Goal: Information Seeking & Learning: Check status

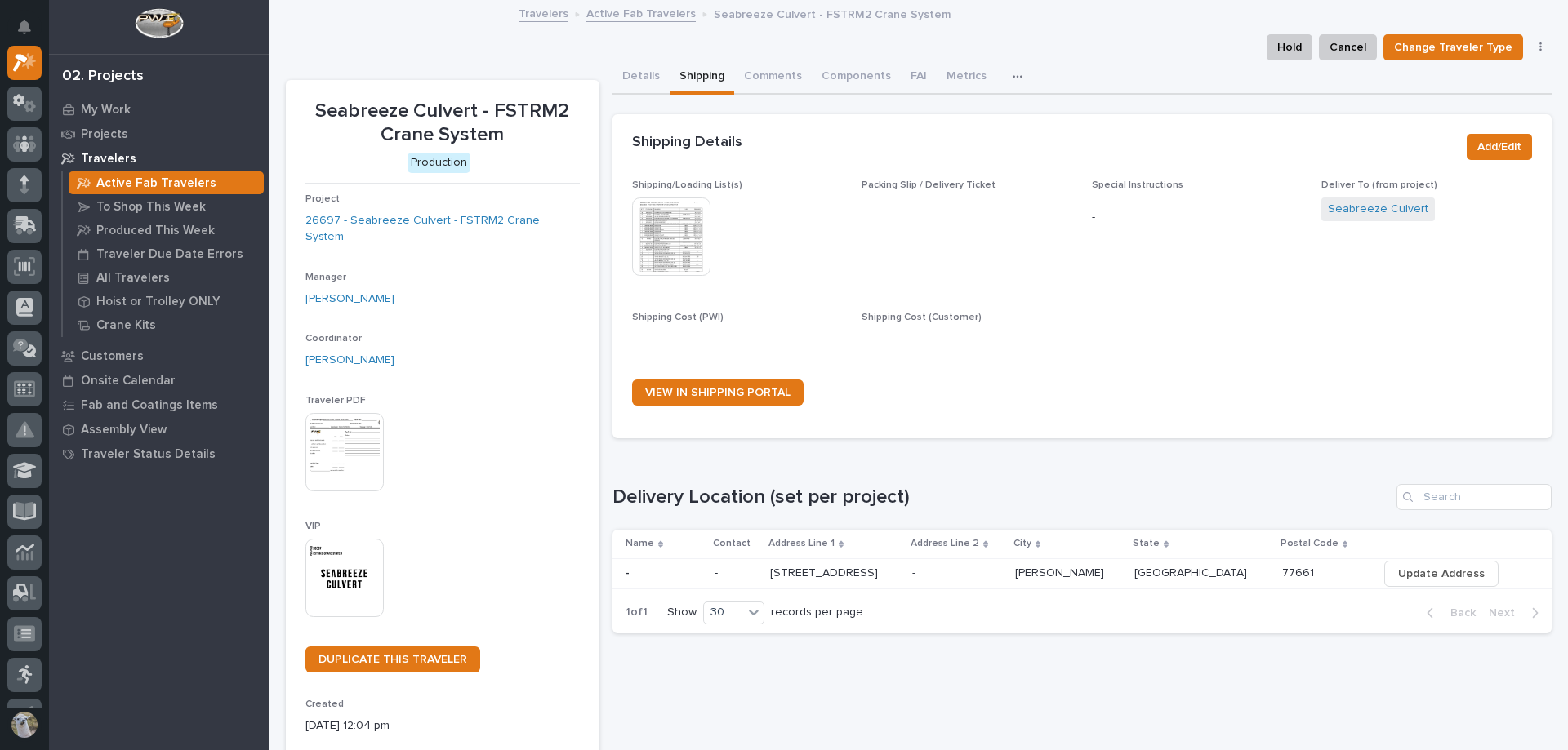
click at [602, 17] on link "Active Fab Travelers" at bounding box center [640, 13] width 109 height 19
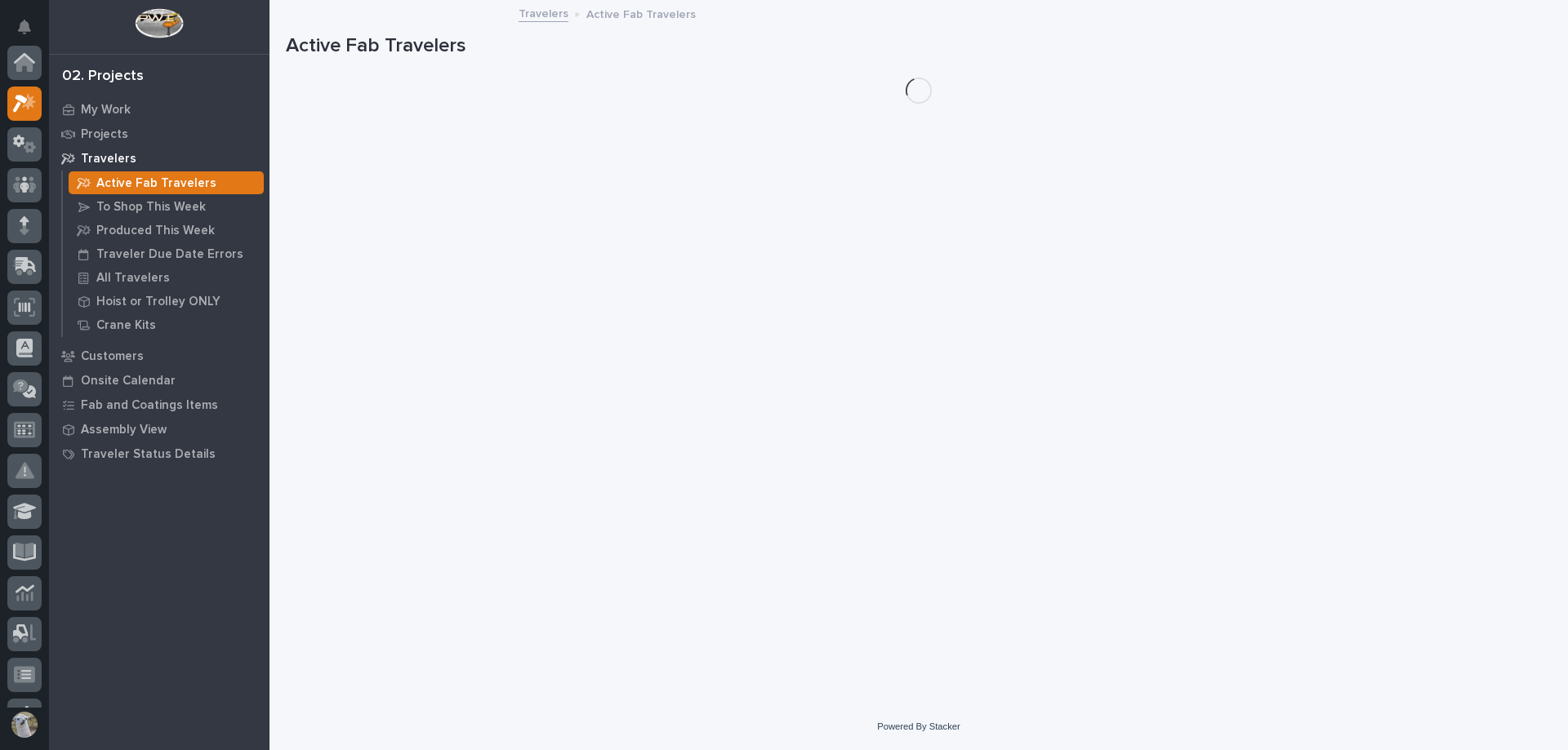
scroll to position [41, 0]
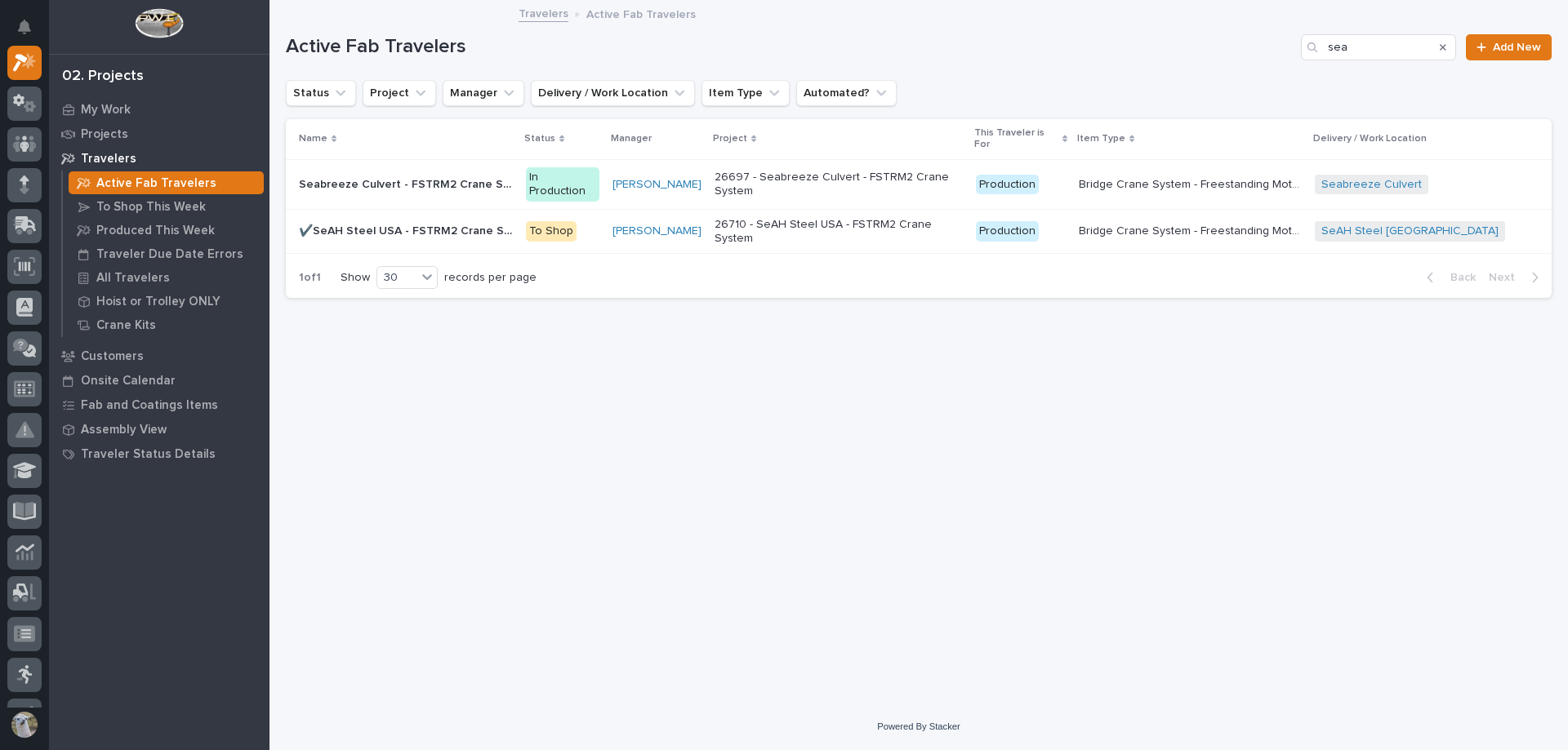
click at [432, 175] on p "Seabreeze Culvert - FSTRM2 Crane System" at bounding box center [407, 183] width 218 height 17
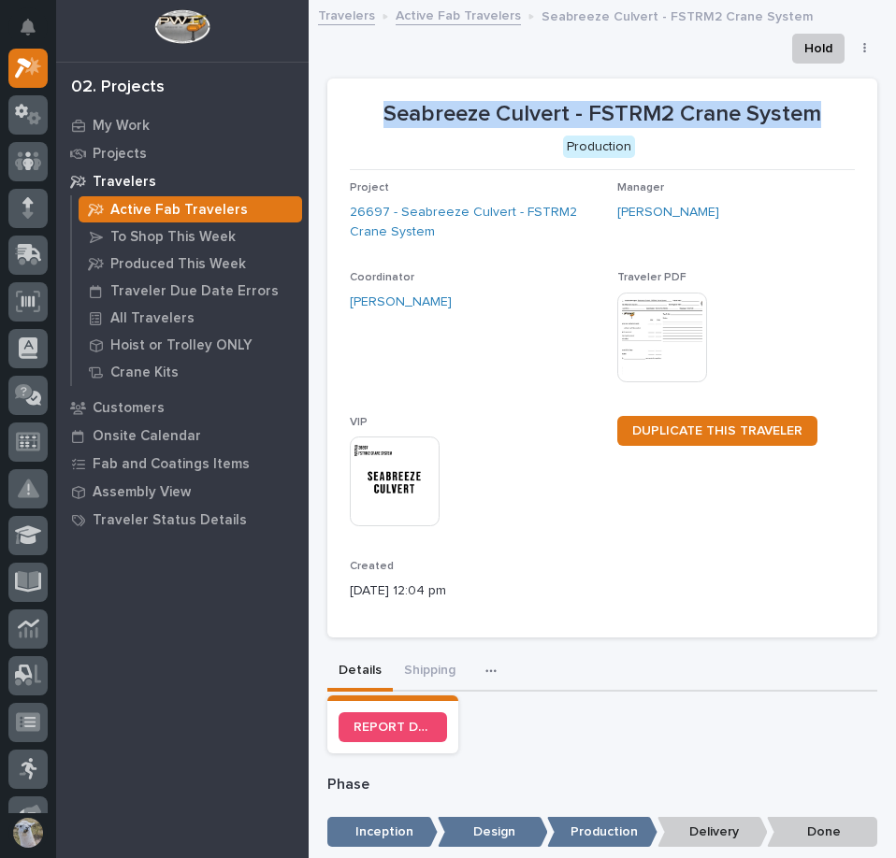
drag, startPoint x: 369, startPoint y: 114, endPoint x: 854, endPoint y: 121, distance: 485.2
click at [854, 121] on section "Seabreeze Culvert - FSTRM2 Crane System Production Project 26697 - Seabreeze Cu…" at bounding box center [602, 359] width 550 height 560
copy p "Seabreeze Culvert - FSTRM2 Crane System"
drag, startPoint x: 426, startPoint y: 663, endPoint x: 498, endPoint y: 638, distance: 76.3
click at [426, 663] on button "Shipping" at bounding box center [430, 672] width 74 height 39
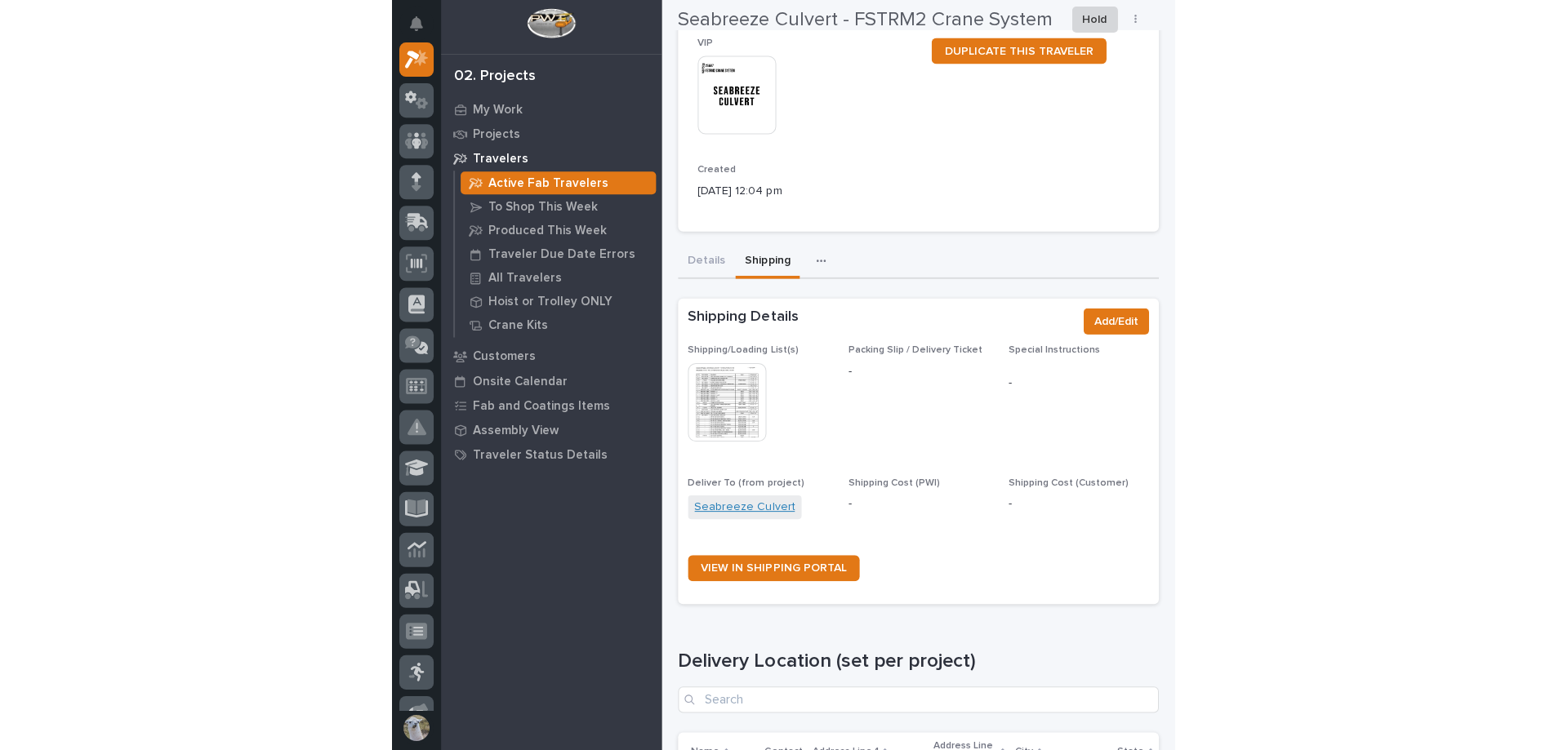
scroll to position [327, 0]
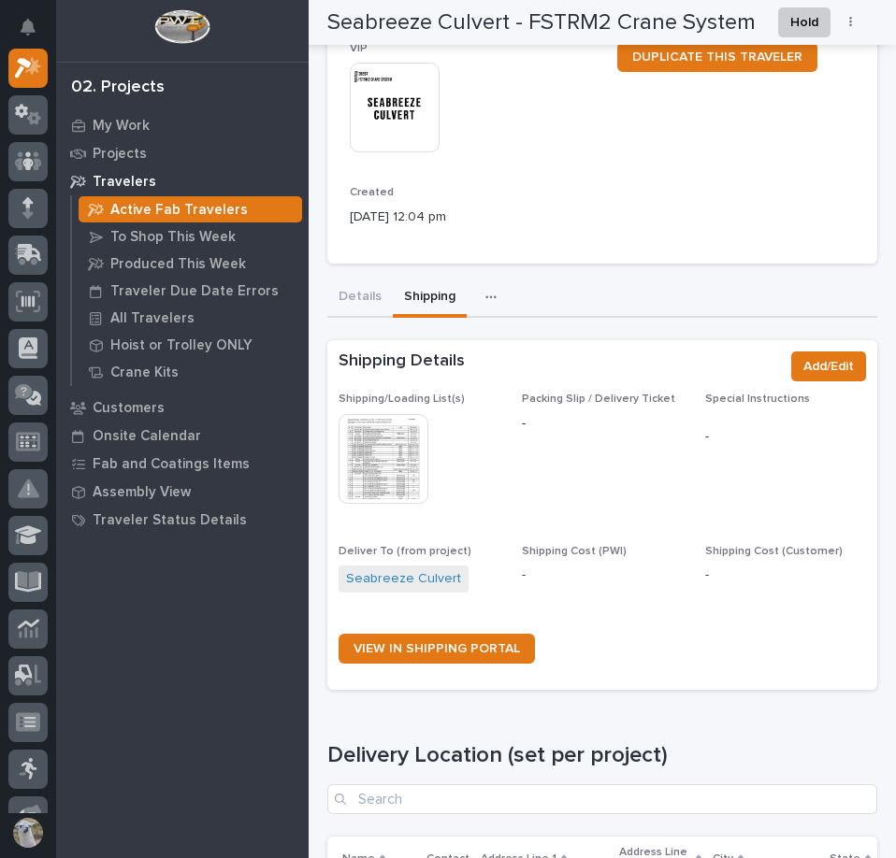
click at [403, 453] on img at bounding box center [383, 459] width 90 height 90
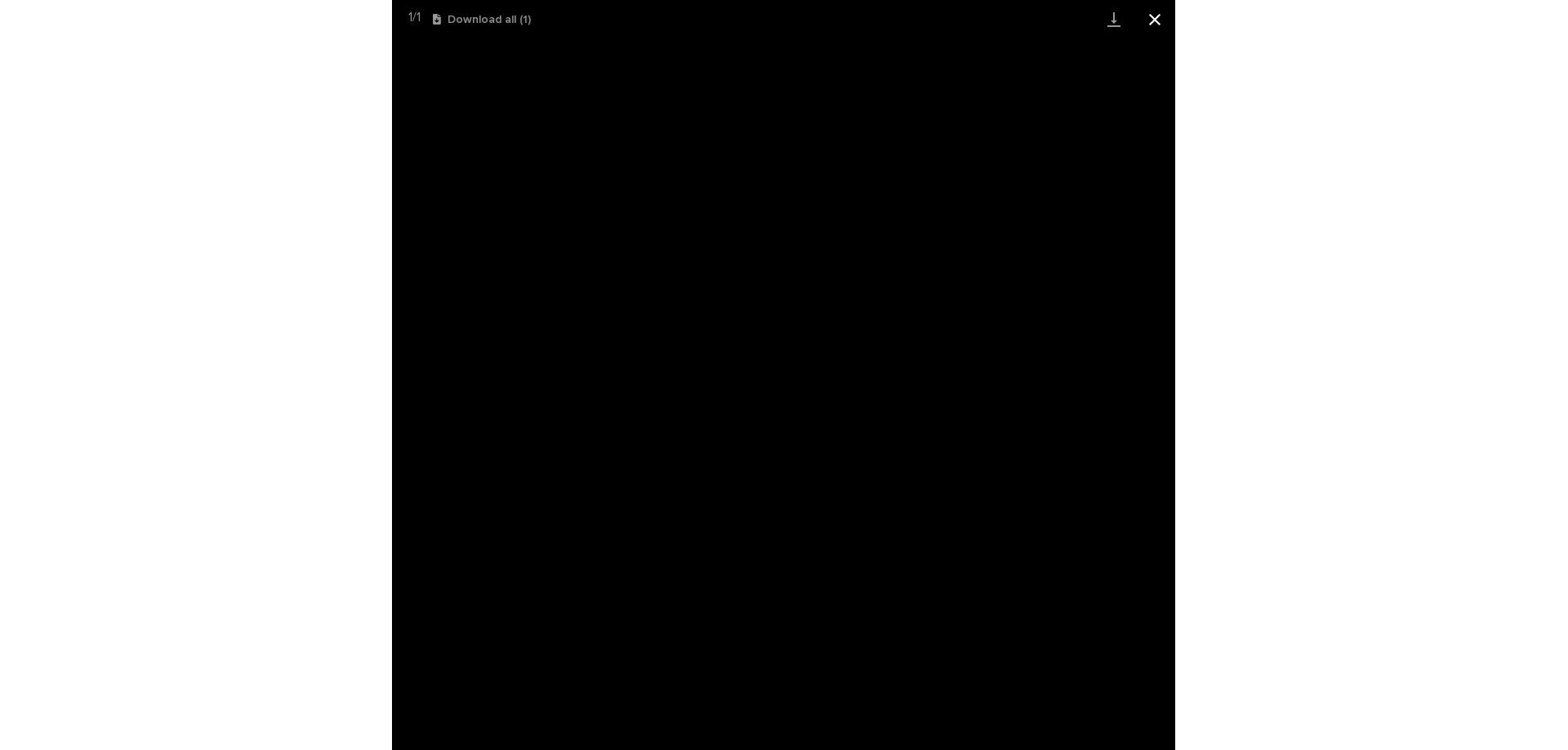
scroll to position [0, 0]
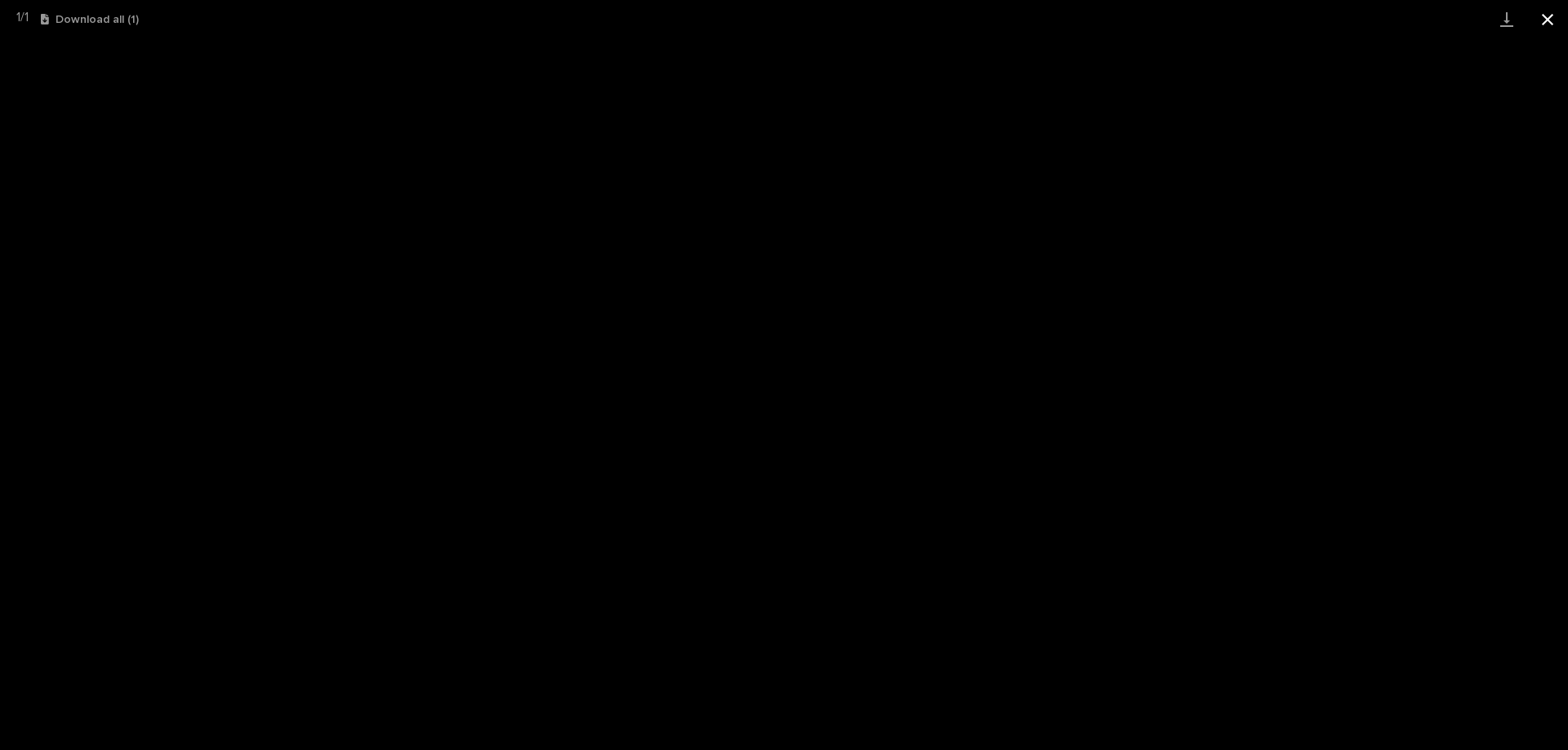
click at [1535, 21] on button "Close gallery" at bounding box center [1547, 19] width 41 height 38
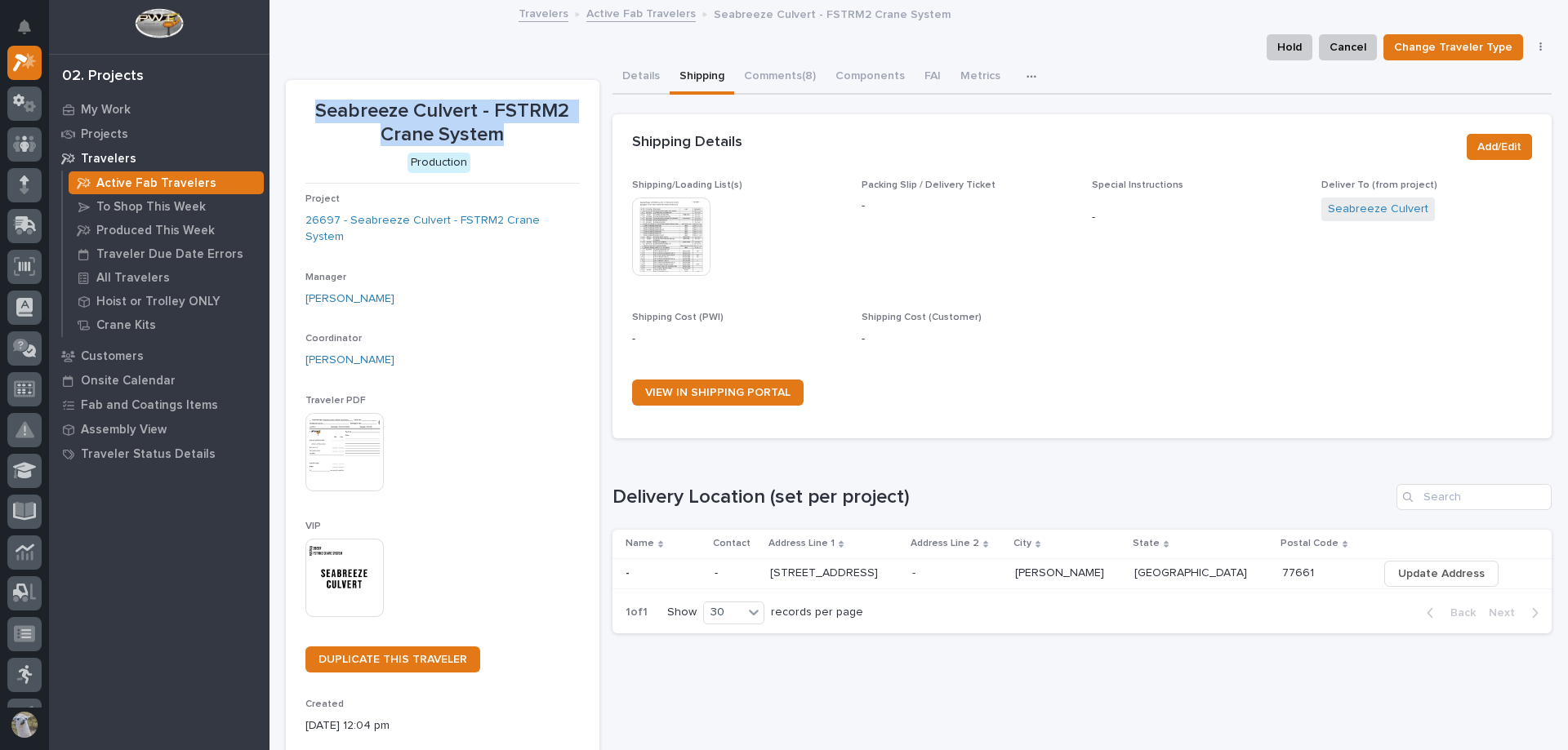
click at [626, 10] on link "Active Fab Travelers" at bounding box center [640, 13] width 109 height 19
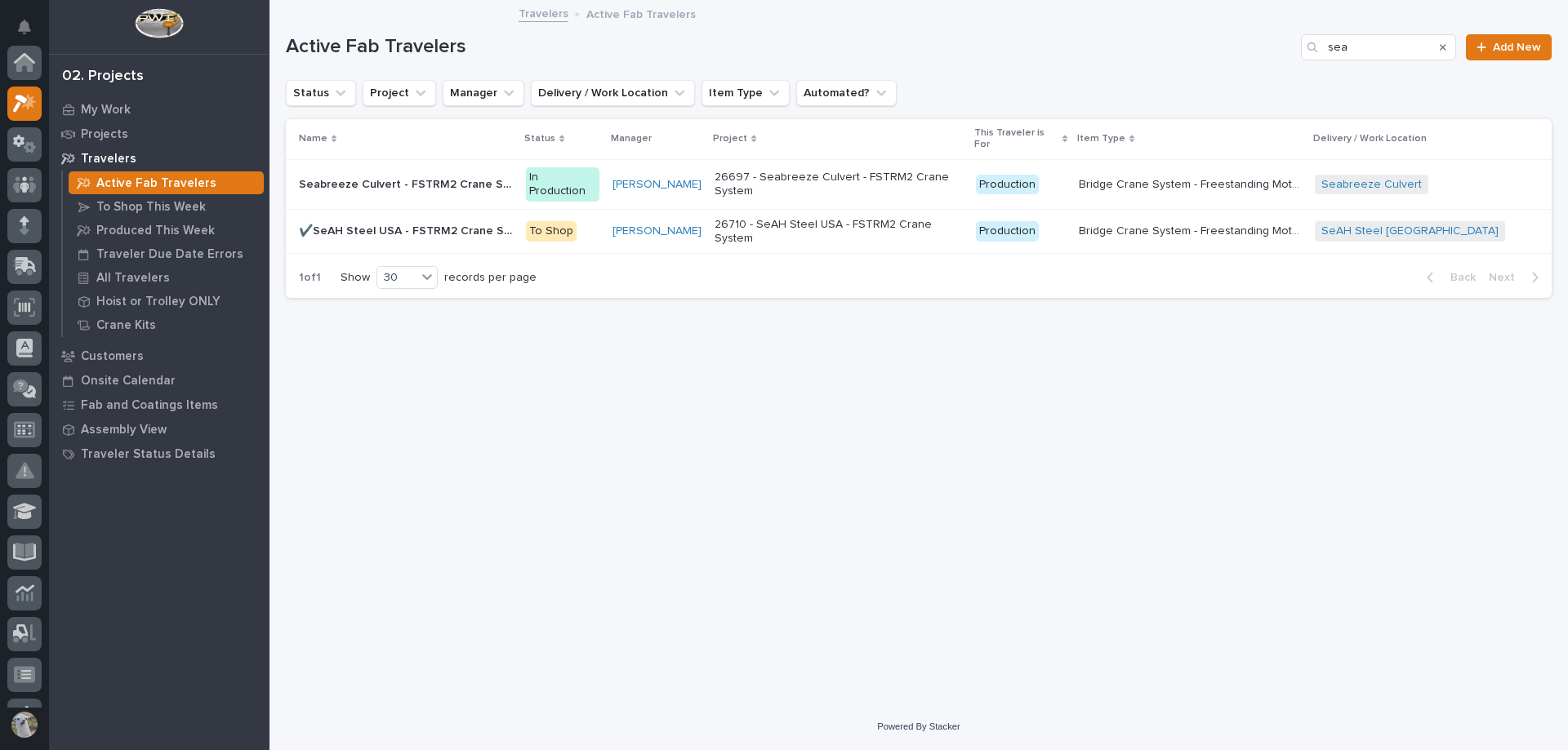
scroll to position [41, 0]
drag, startPoint x: 1394, startPoint y: 39, endPoint x: 1100, endPoint y: 37, distance: 294.0
click at [1100, 37] on div "Active Fab Travelers sea Add New" at bounding box center [918, 47] width 1266 height 26
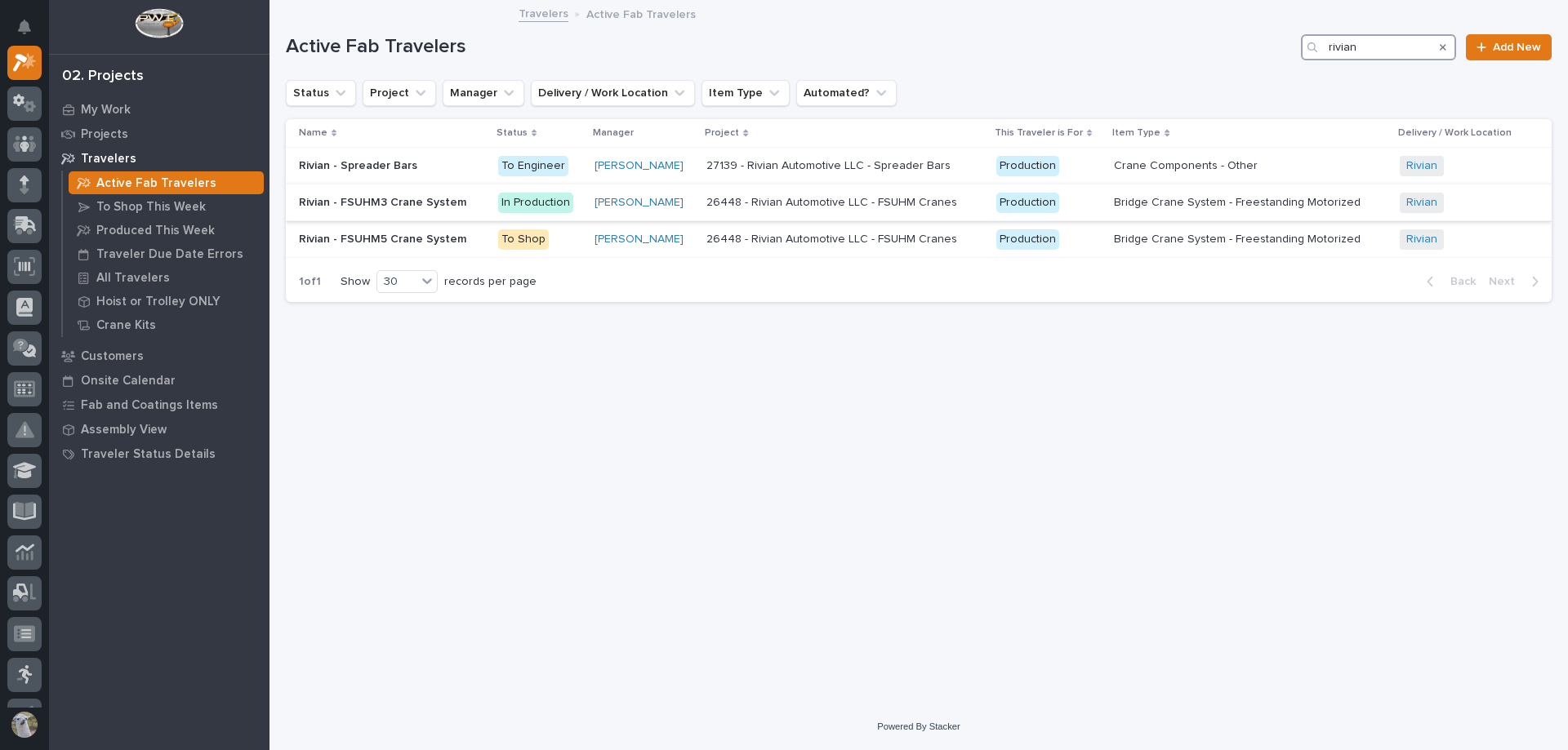
type input "rivian"
click at [357, 199] on p "Rivian - FSUHM3 Crane System" at bounding box center [383, 202] width 170 height 17
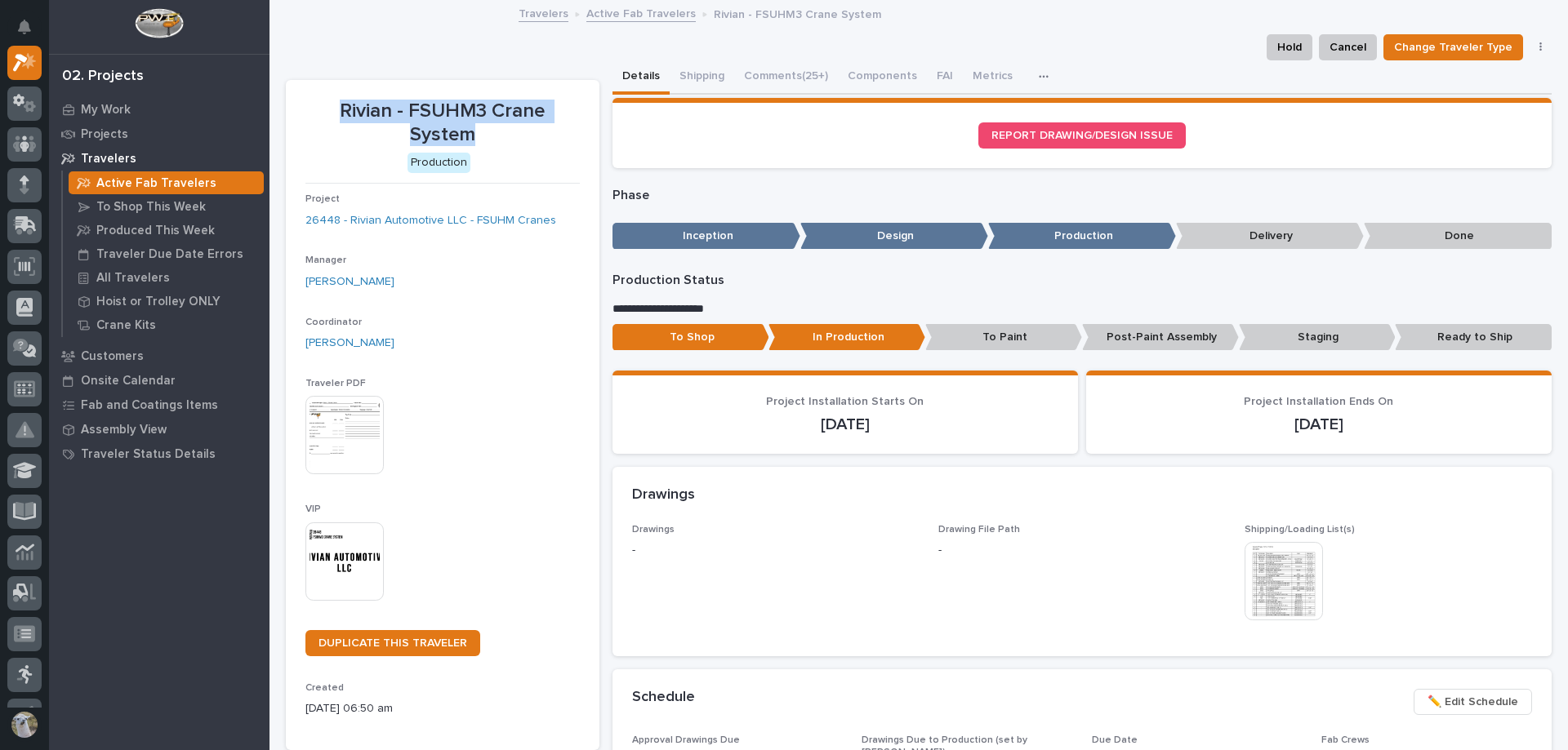
drag, startPoint x: 317, startPoint y: 110, endPoint x: 483, endPoint y: 132, distance: 167.5
click at [483, 132] on p "Rivian - FSUHM3 Crane System" at bounding box center [443, 123] width 274 height 47
copy p "Rivian - FSUHM3 Crane System"
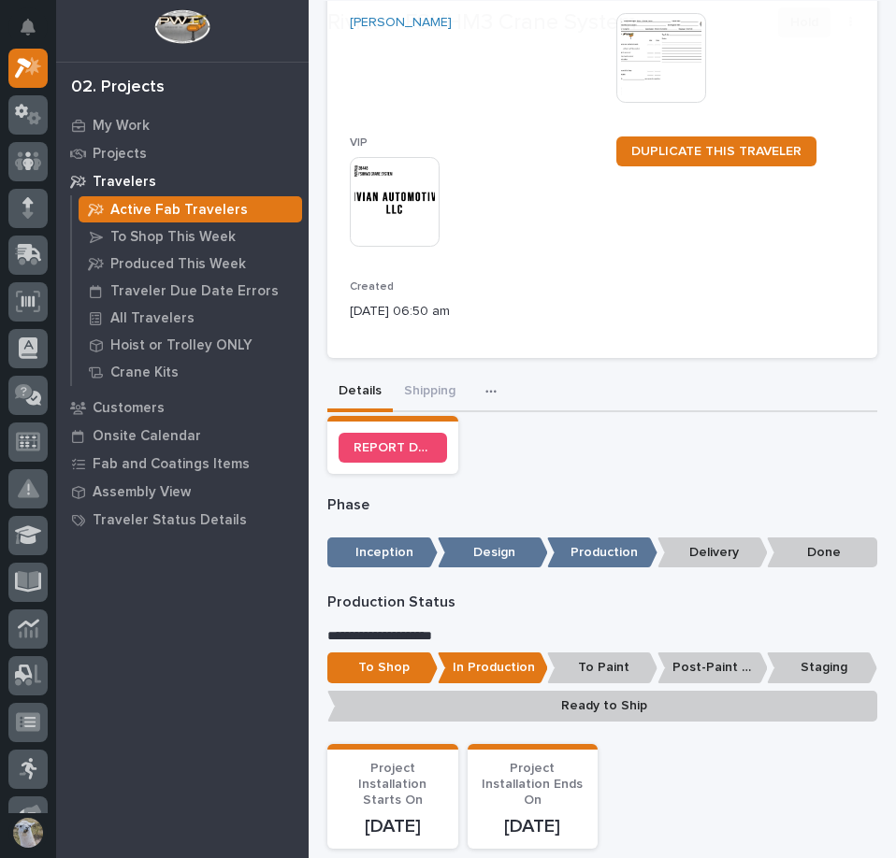
scroll to position [280, 0]
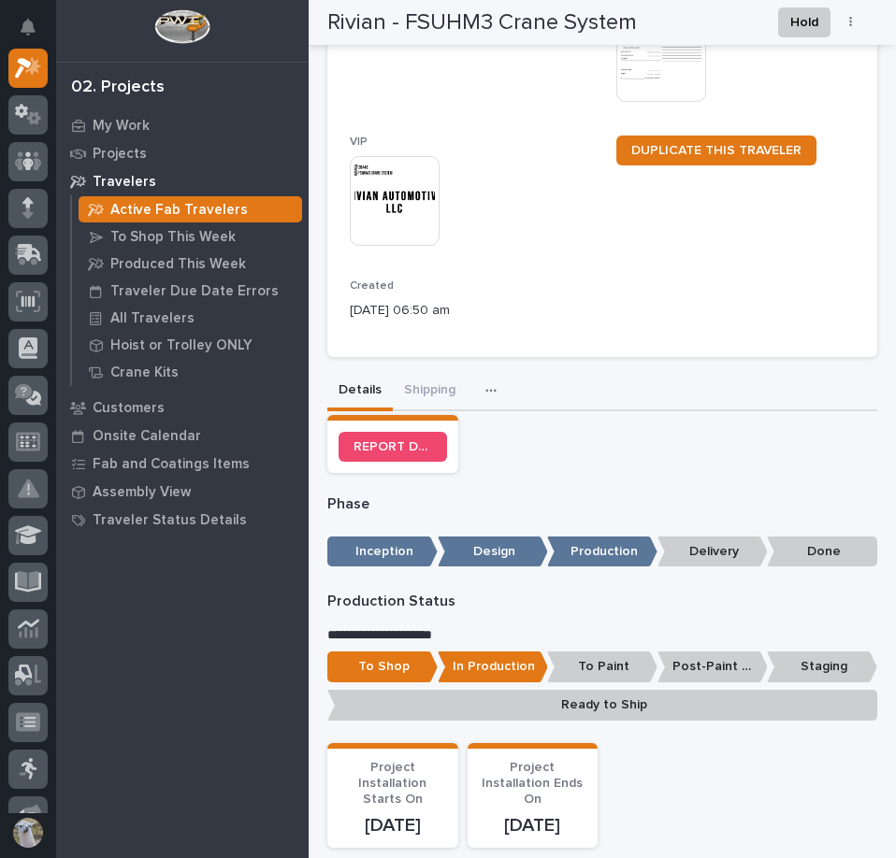
drag, startPoint x: 424, startPoint y: 386, endPoint x: 796, endPoint y: 410, distance: 371.9
click at [424, 386] on button "Shipping" at bounding box center [430, 391] width 74 height 39
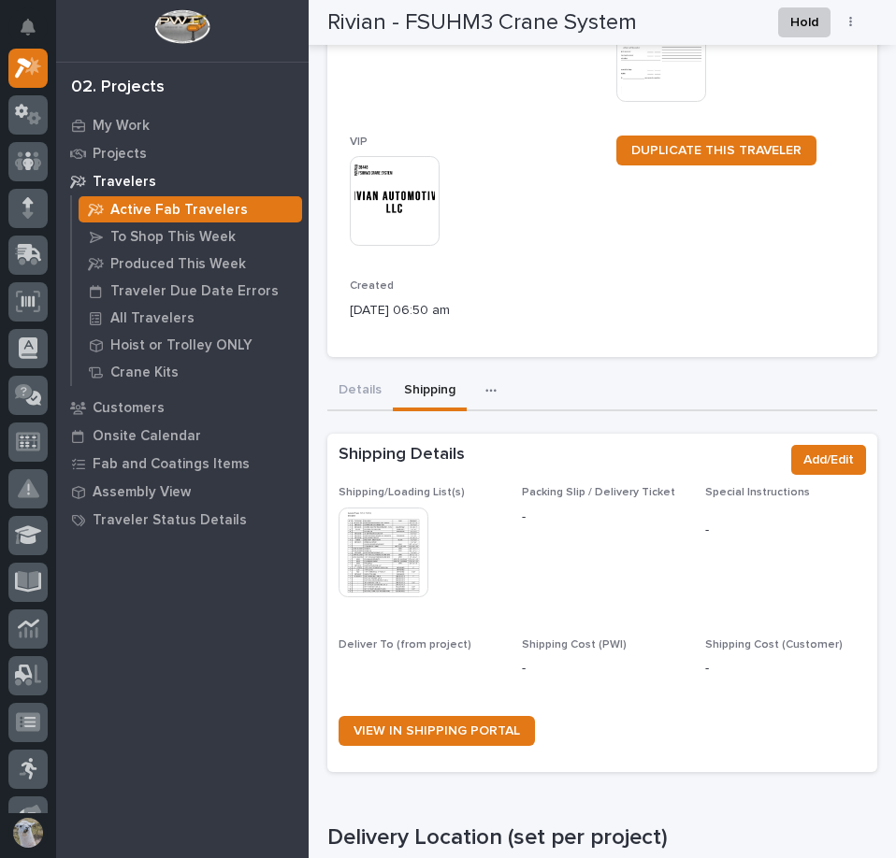
click at [391, 565] on img at bounding box center [383, 553] width 90 height 90
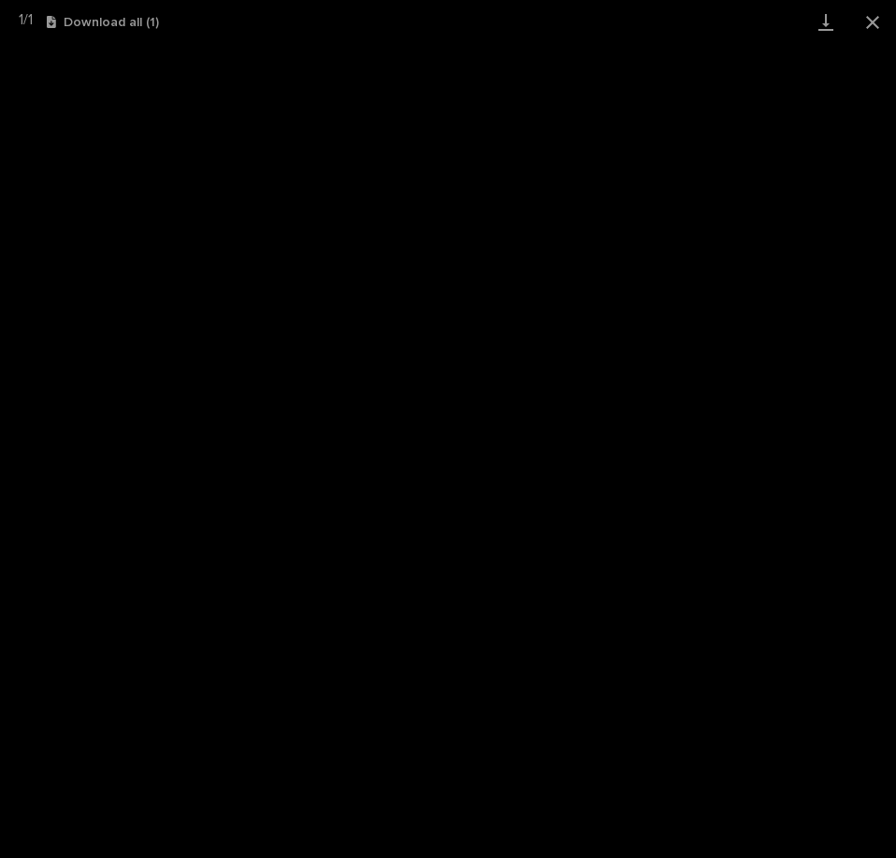
scroll to position [366, 0]
click at [873, 13] on button "Close gallery" at bounding box center [872, 22] width 47 height 44
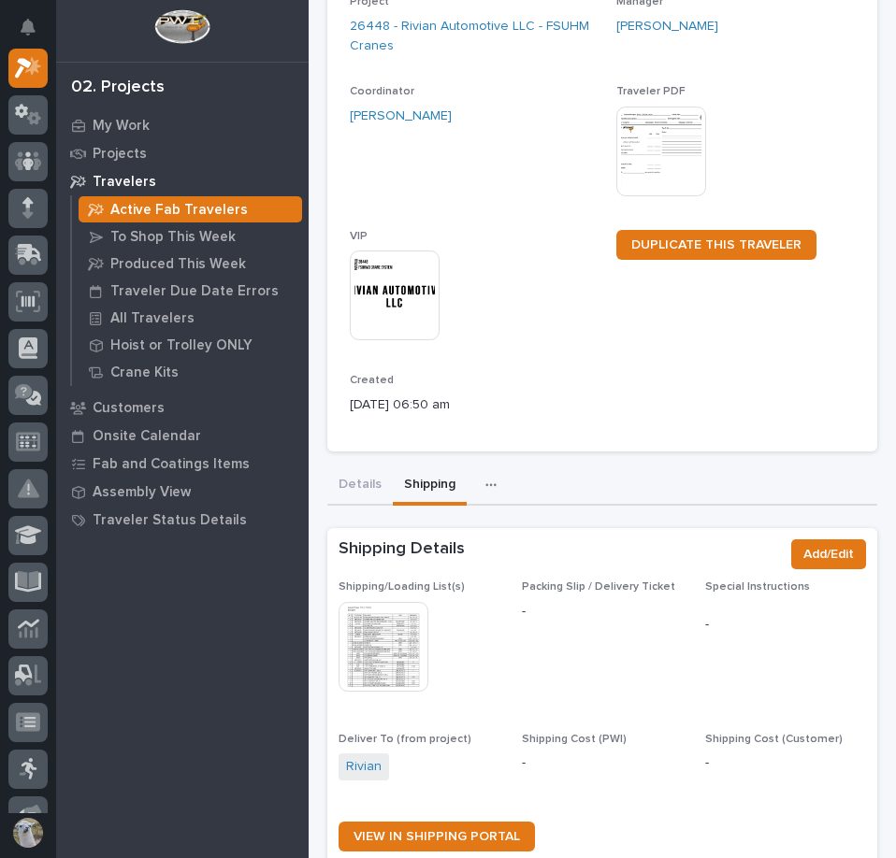
scroll to position [467, 0]
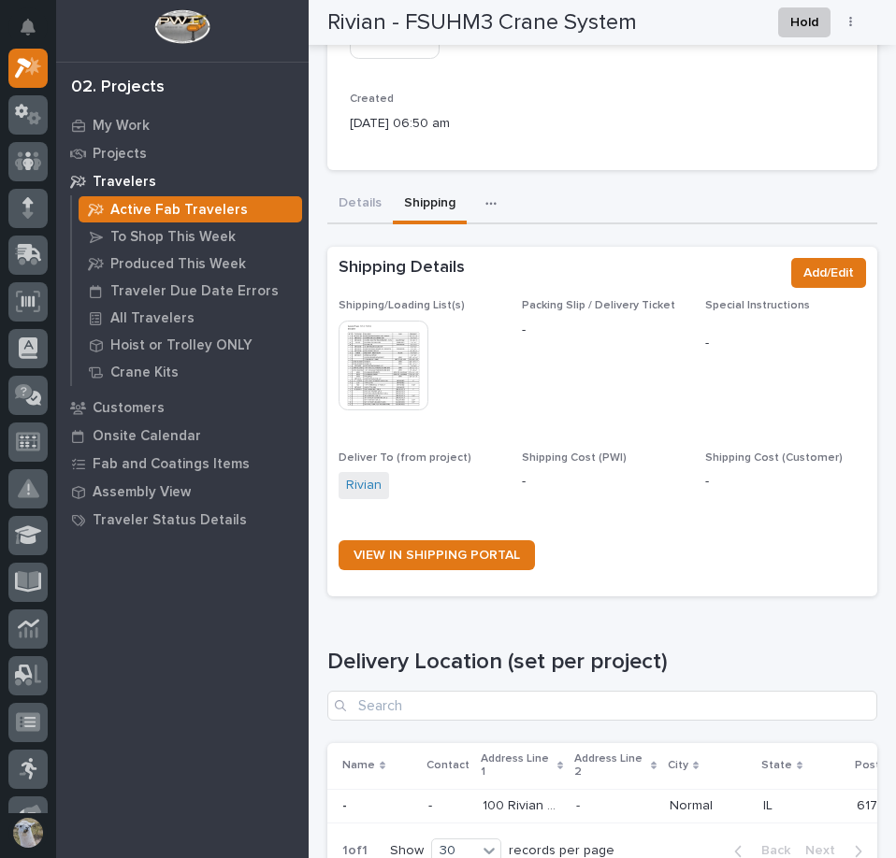
click at [395, 355] on img at bounding box center [383, 366] width 90 height 90
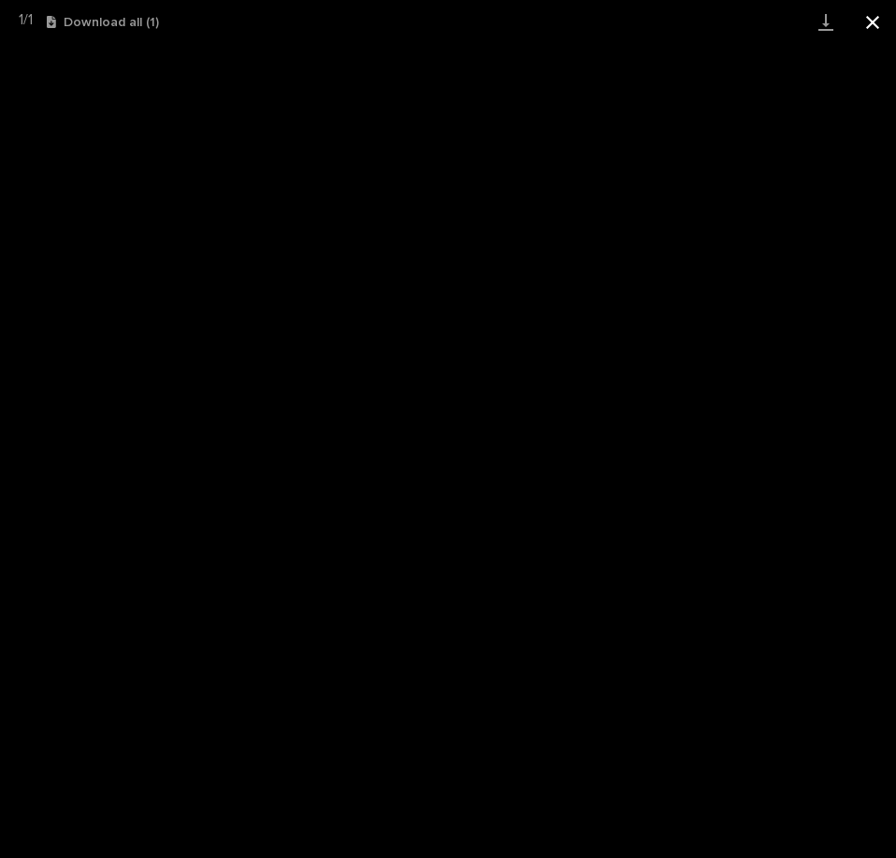
click at [872, 20] on button "Close gallery" at bounding box center [872, 22] width 47 height 44
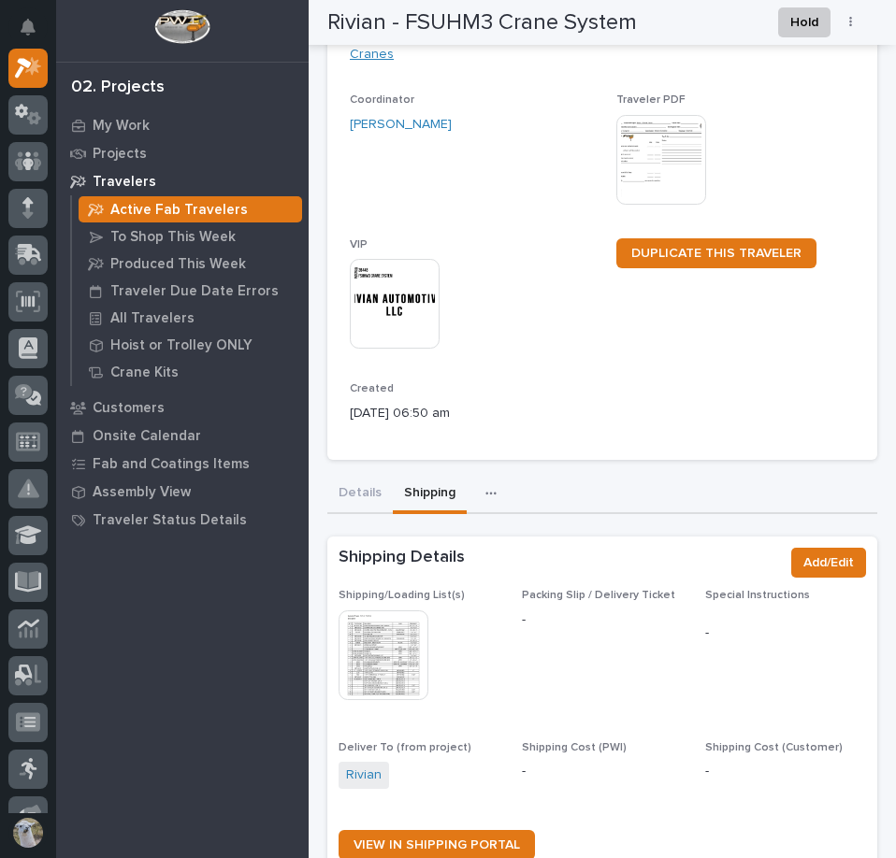
scroll to position [0, 0]
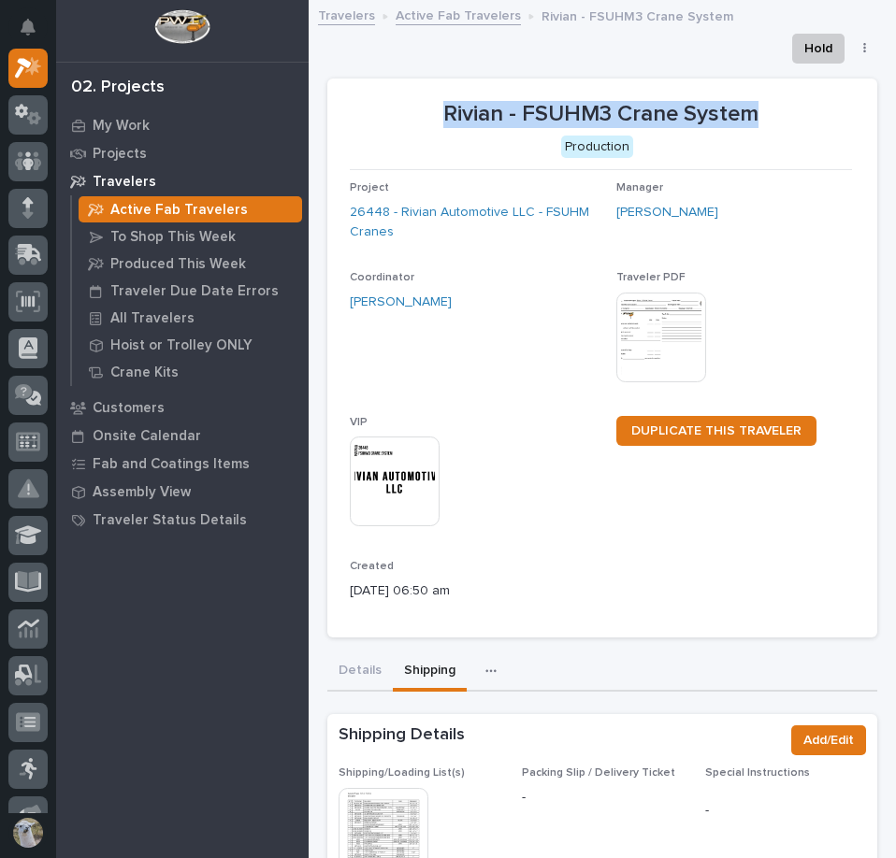
click at [465, 15] on link "Active Fab Travelers" at bounding box center [457, 15] width 125 height 22
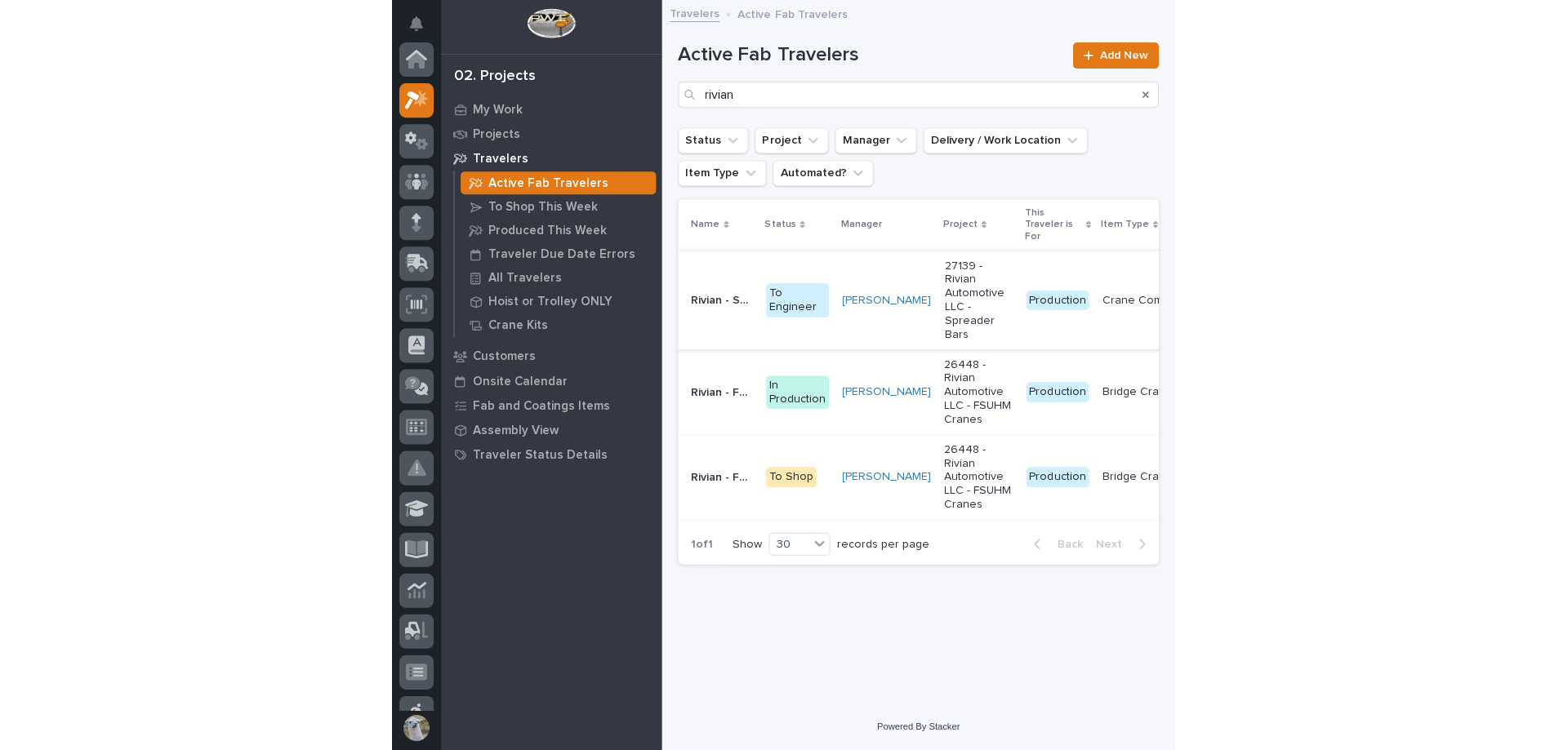
scroll to position [41, 0]
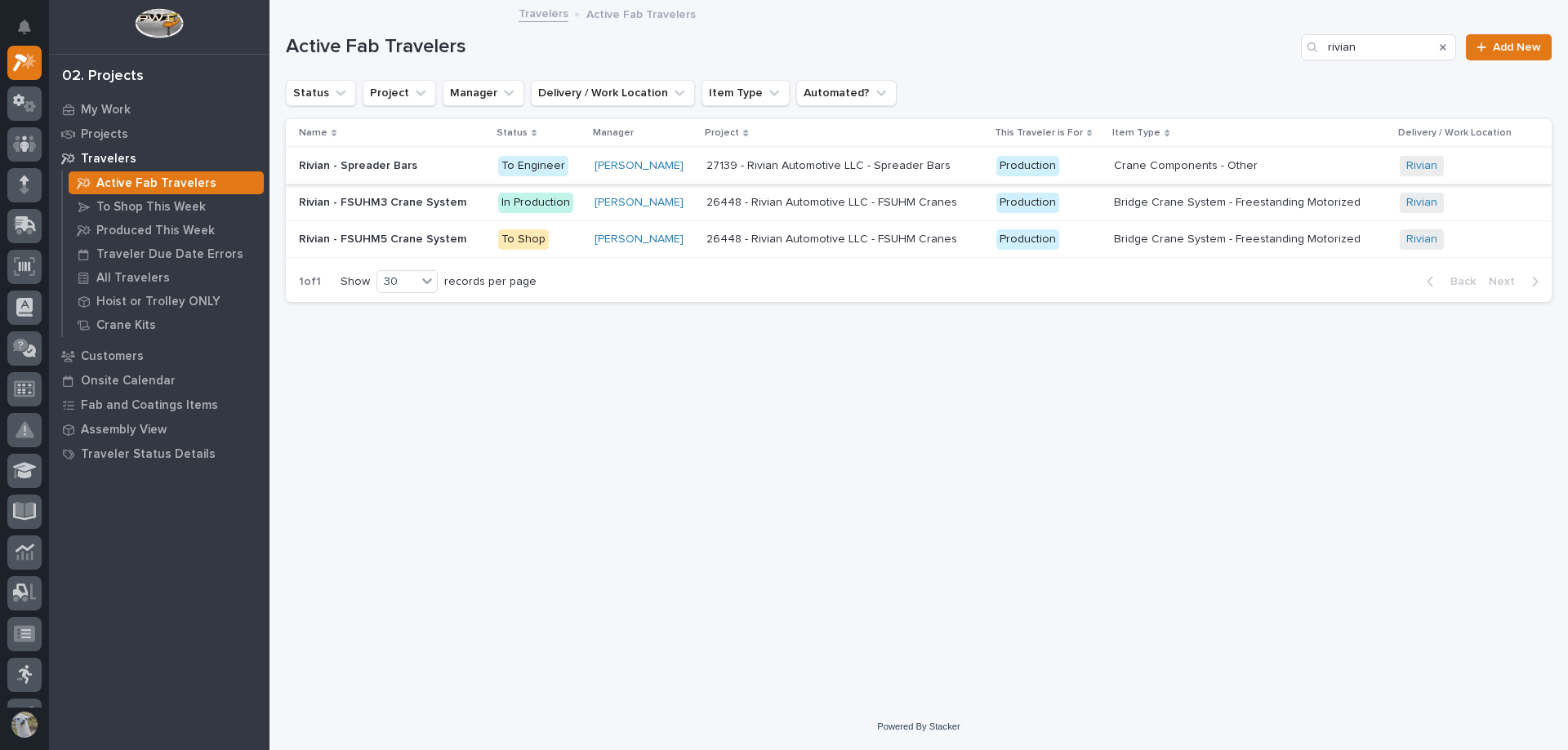
click at [414, 244] on p "Rivian - FSUHM5 Crane System" at bounding box center [383, 238] width 170 height 17
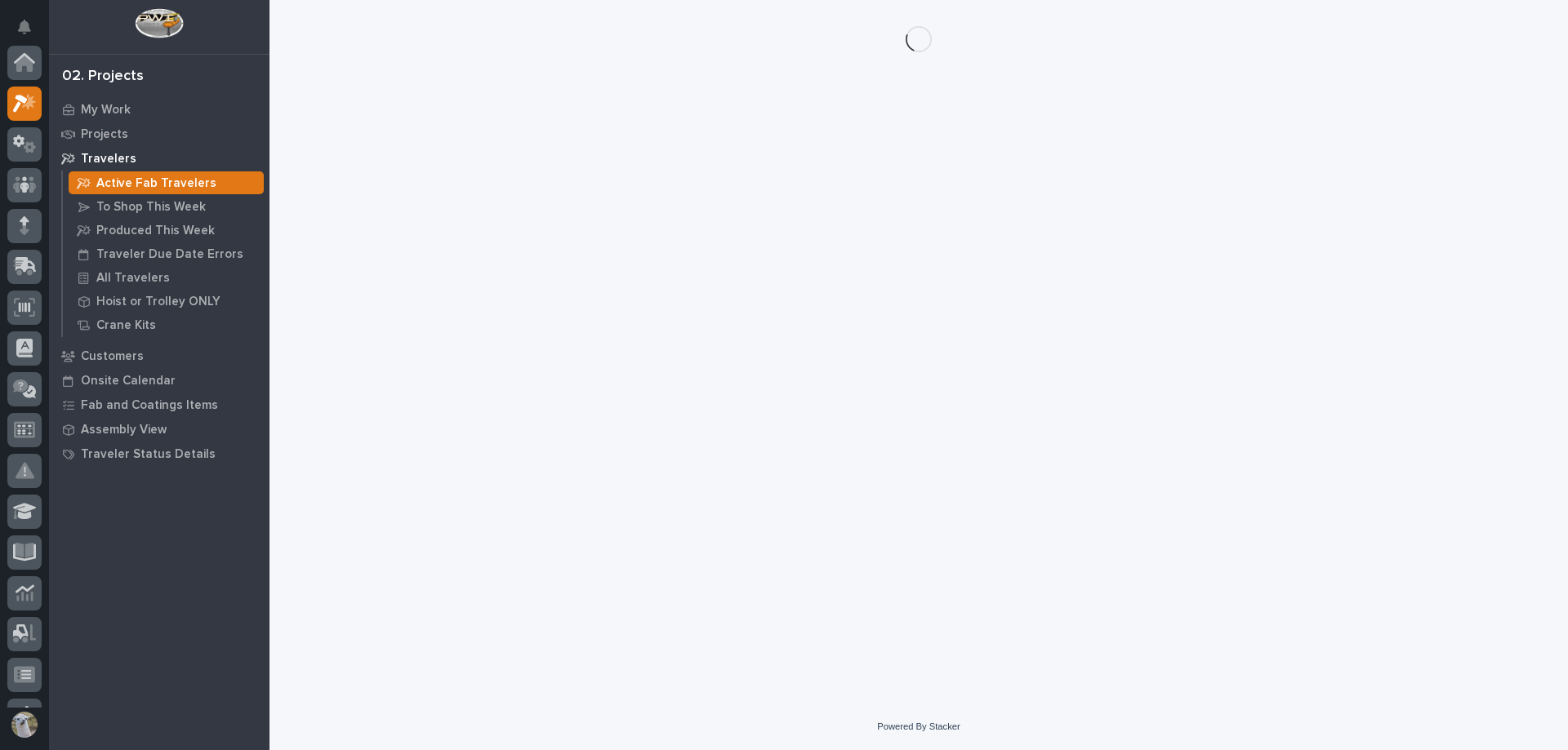
scroll to position [41, 0]
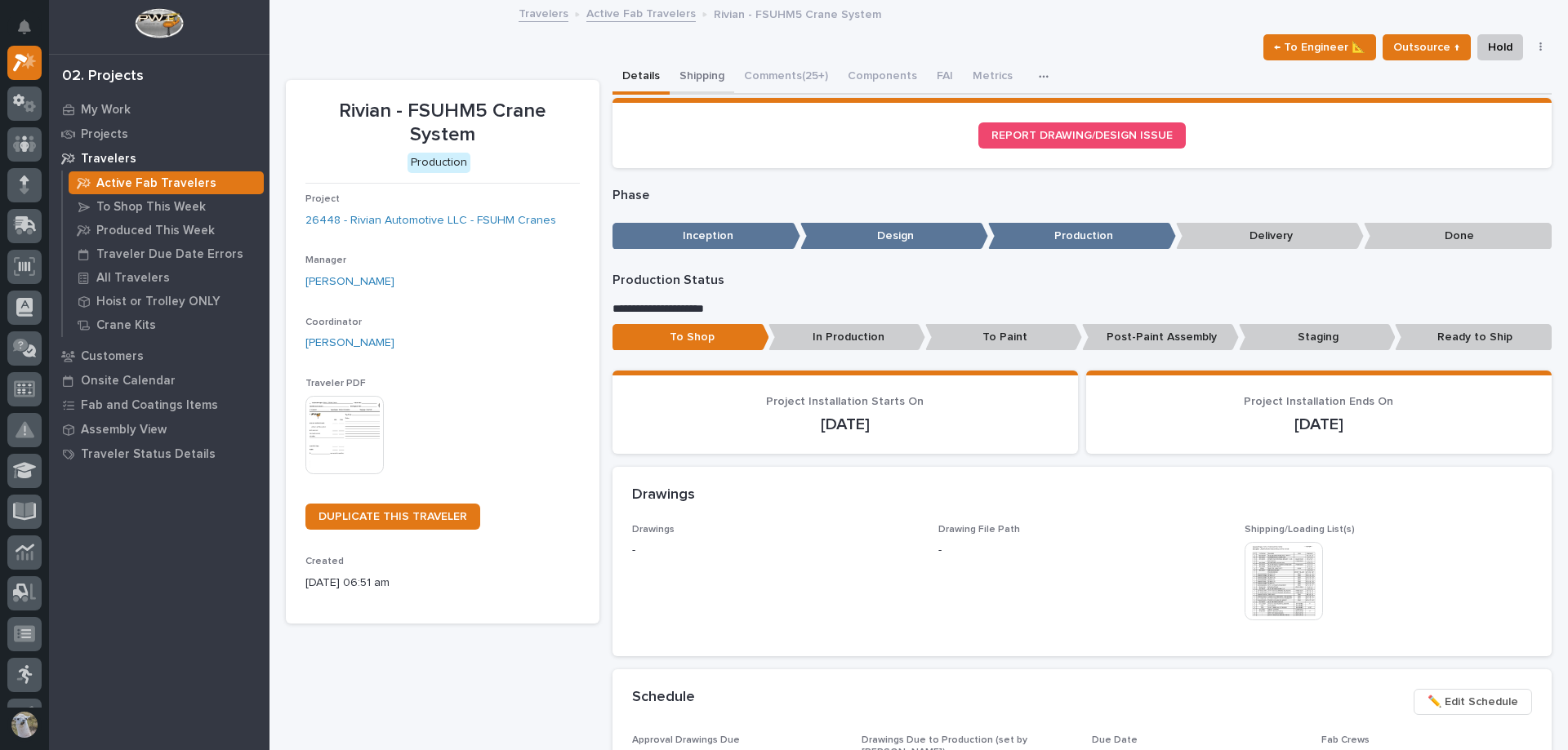
click at [684, 67] on button "Shipping" at bounding box center [702, 77] width 65 height 34
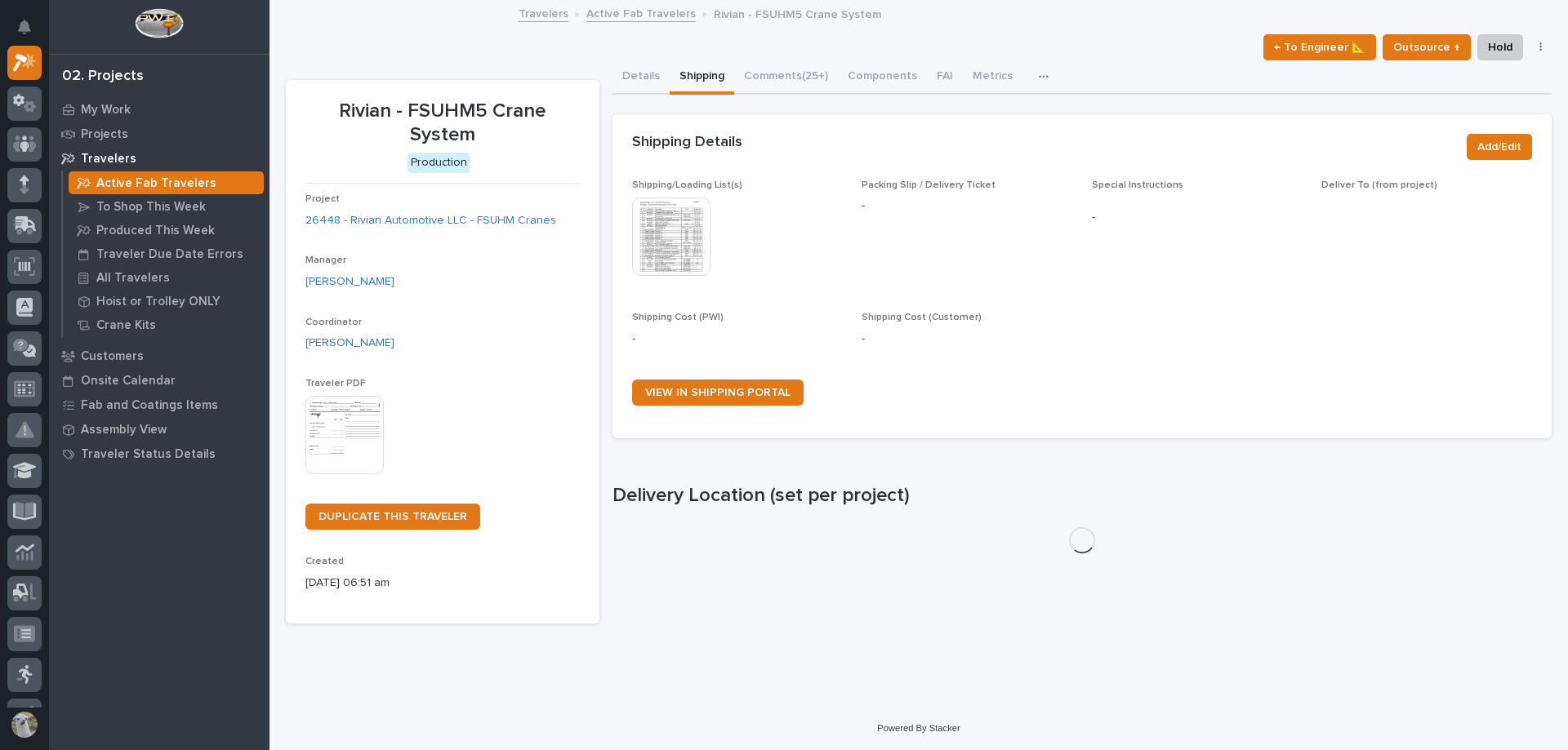
click at [680, 244] on img at bounding box center [672, 237] width 79 height 79
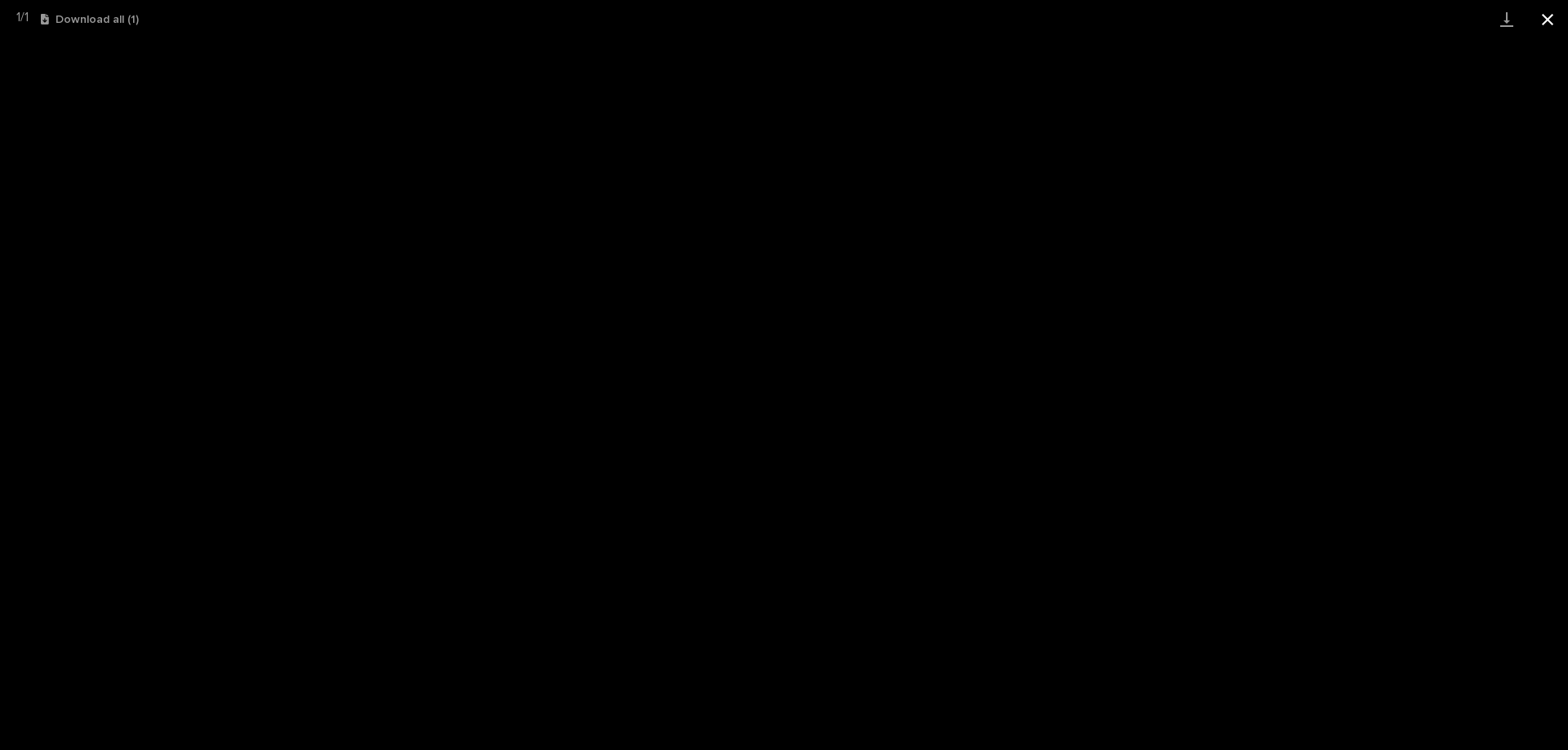
click at [1542, 23] on button "Close gallery" at bounding box center [1547, 19] width 41 height 38
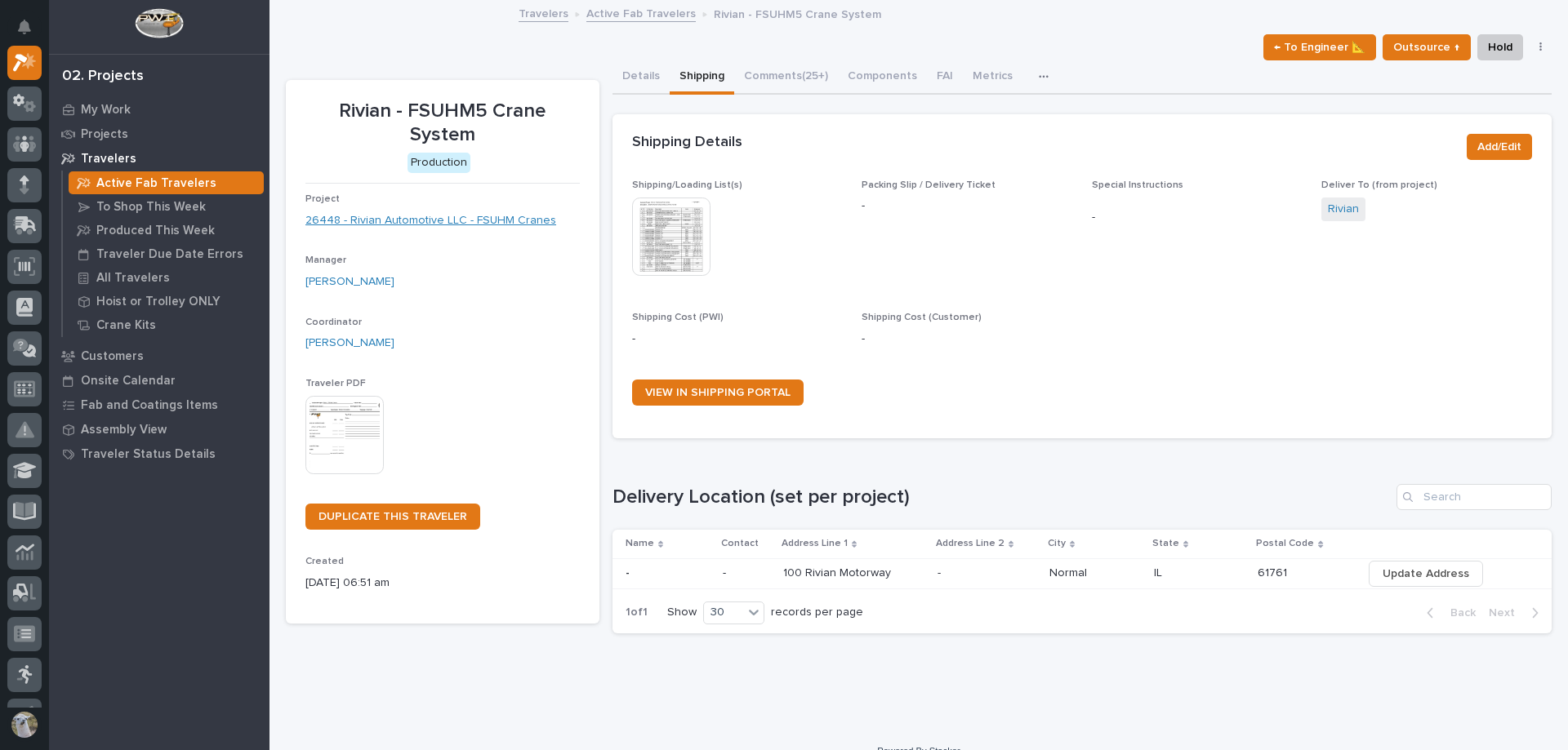
click at [391, 217] on link "26448 - Rivian Automotive LLC - FSUHM Cranes" at bounding box center [431, 221] width 251 height 17
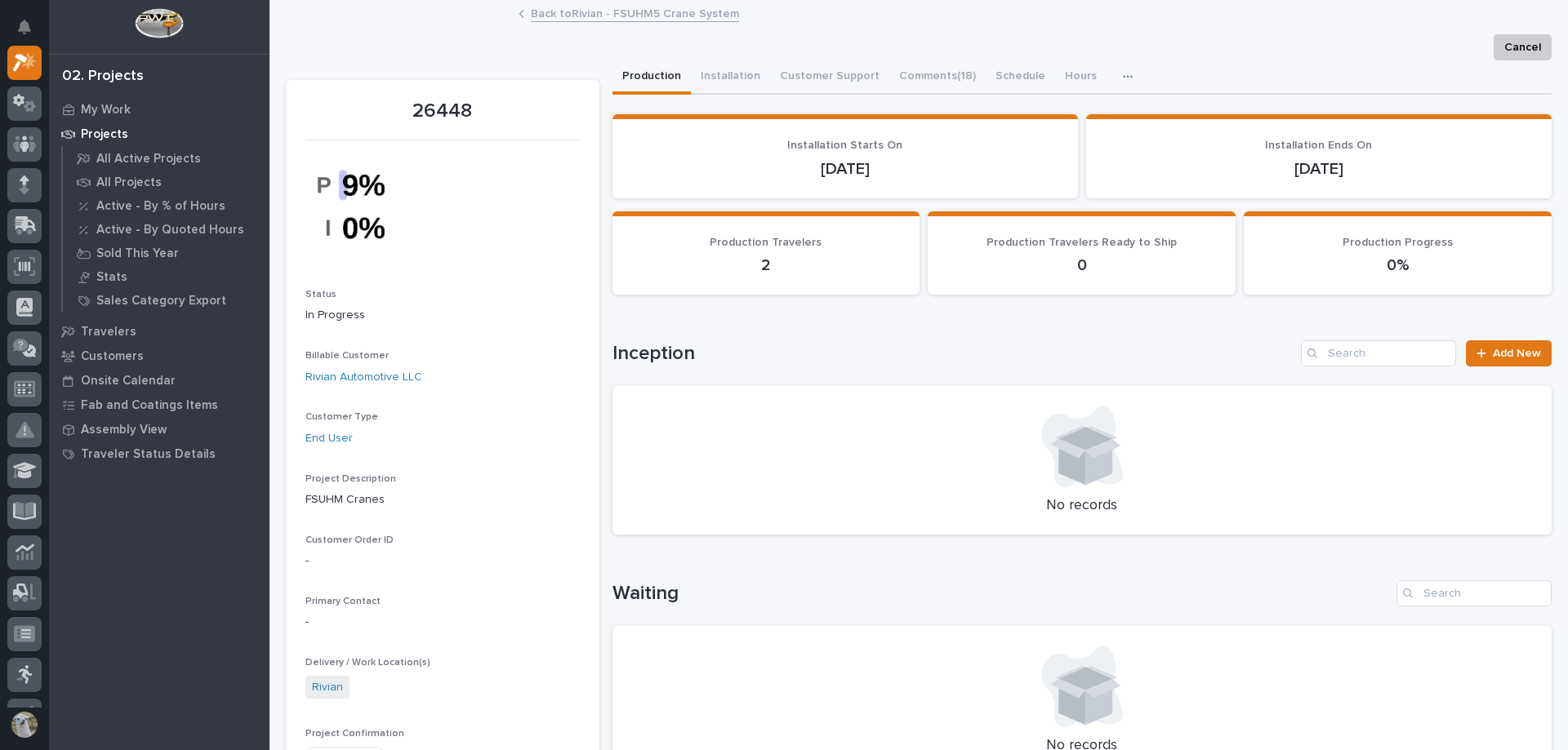
click at [648, 11] on link "Back to Rivian - FSUHM5 Crane System" at bounding box center [635, 13] width 208 height 19
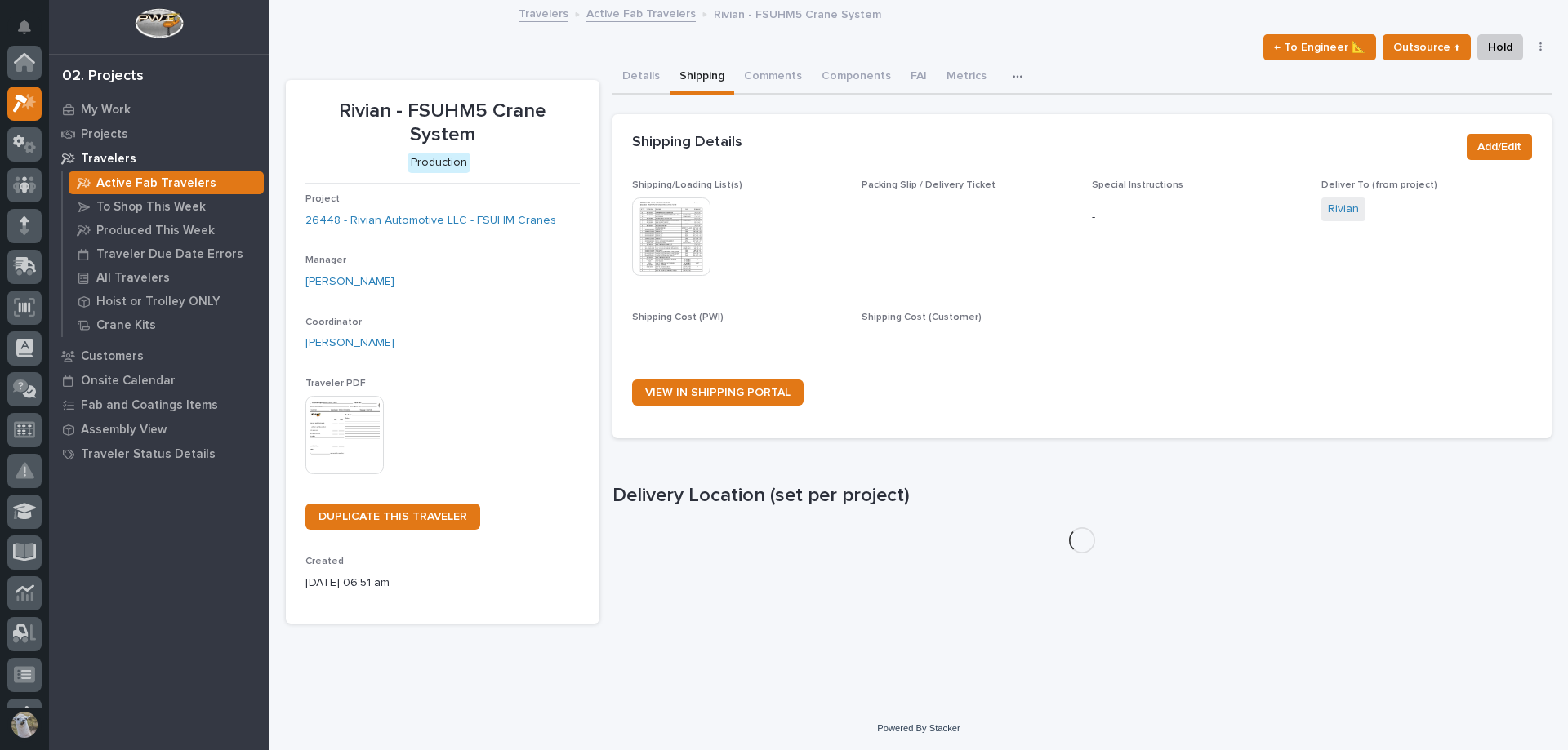
scroll to position [41, 0]
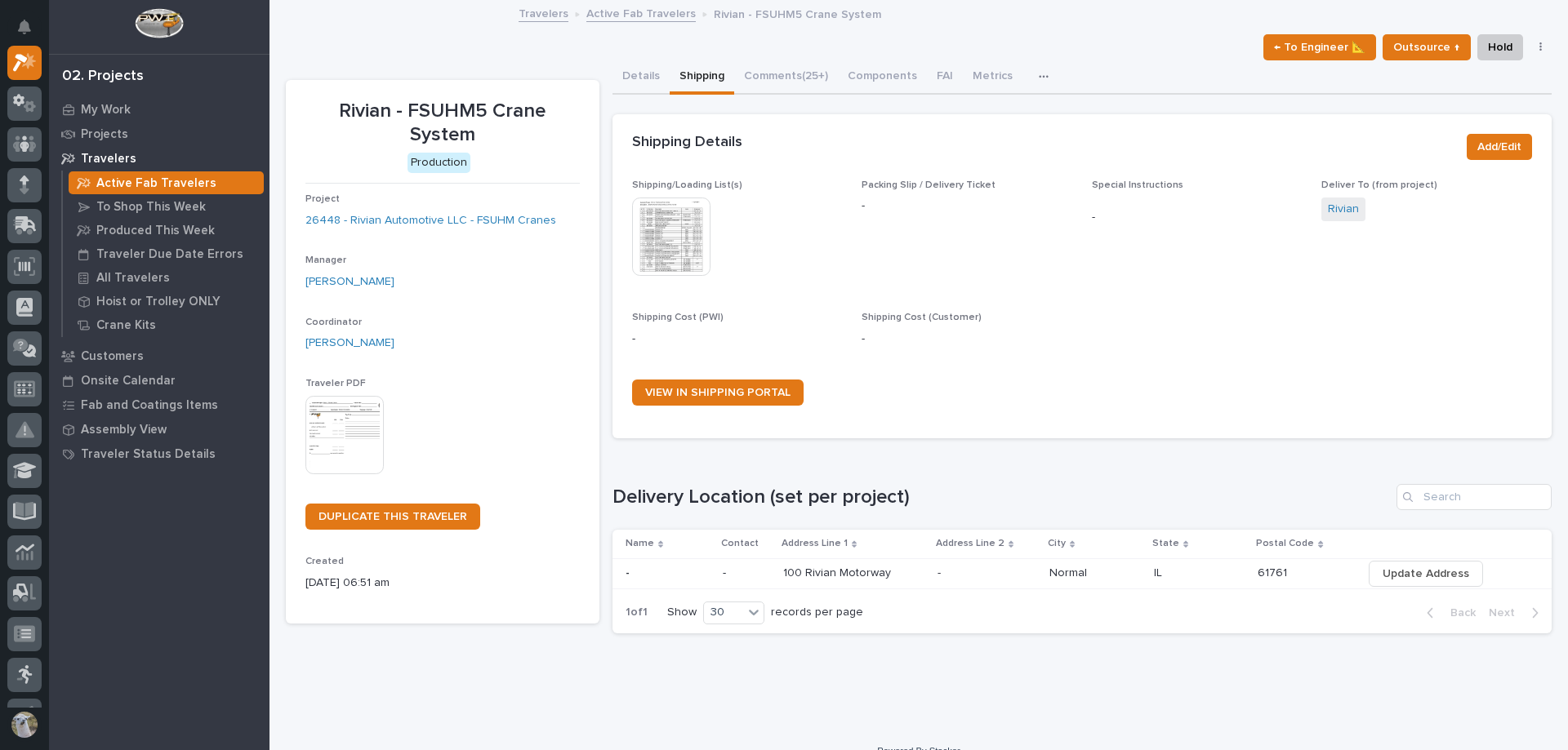
click at [620, 17] on link "Active Fab Travelers" at bounding box center [640, 13] width 109 height 19
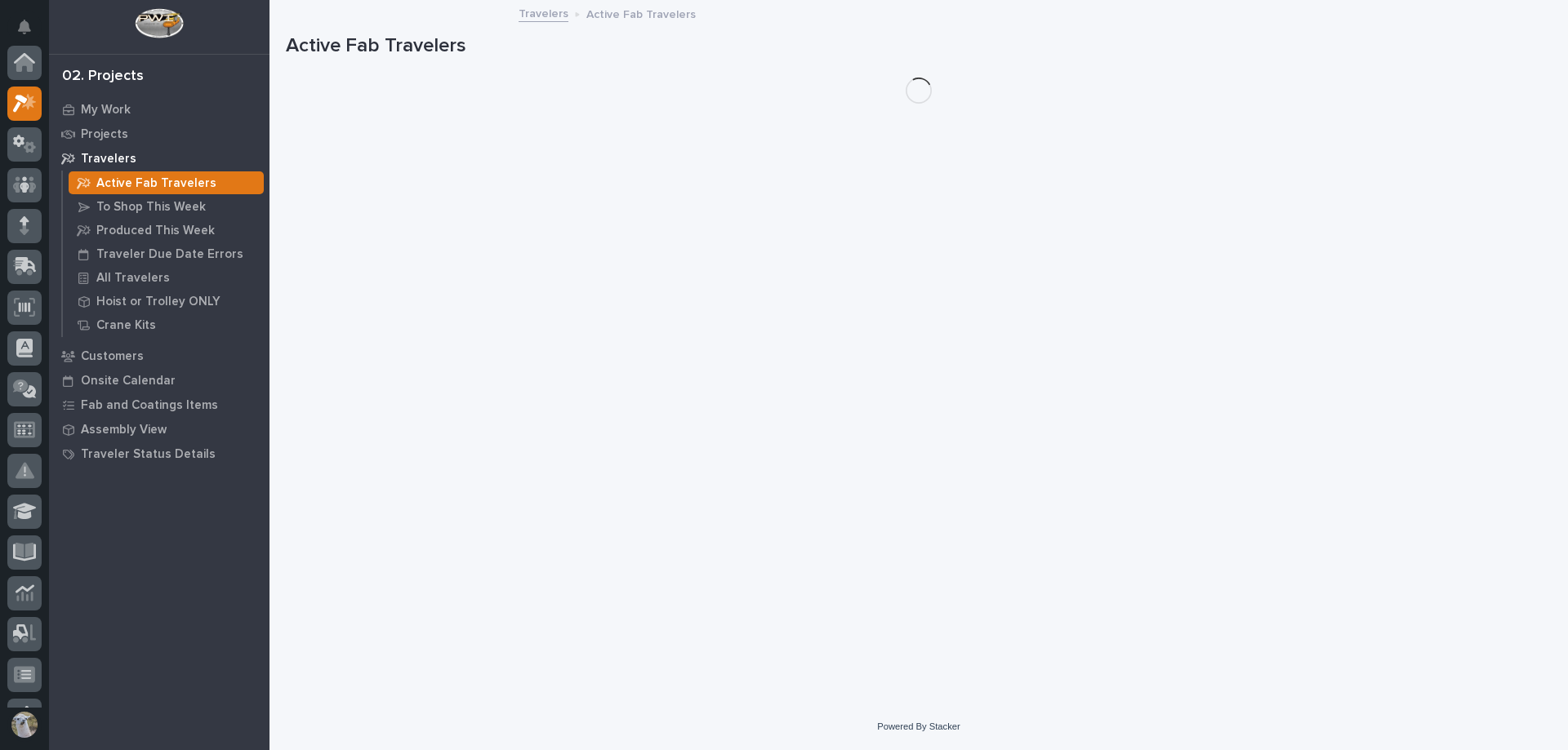
scroll to position [41, 0]
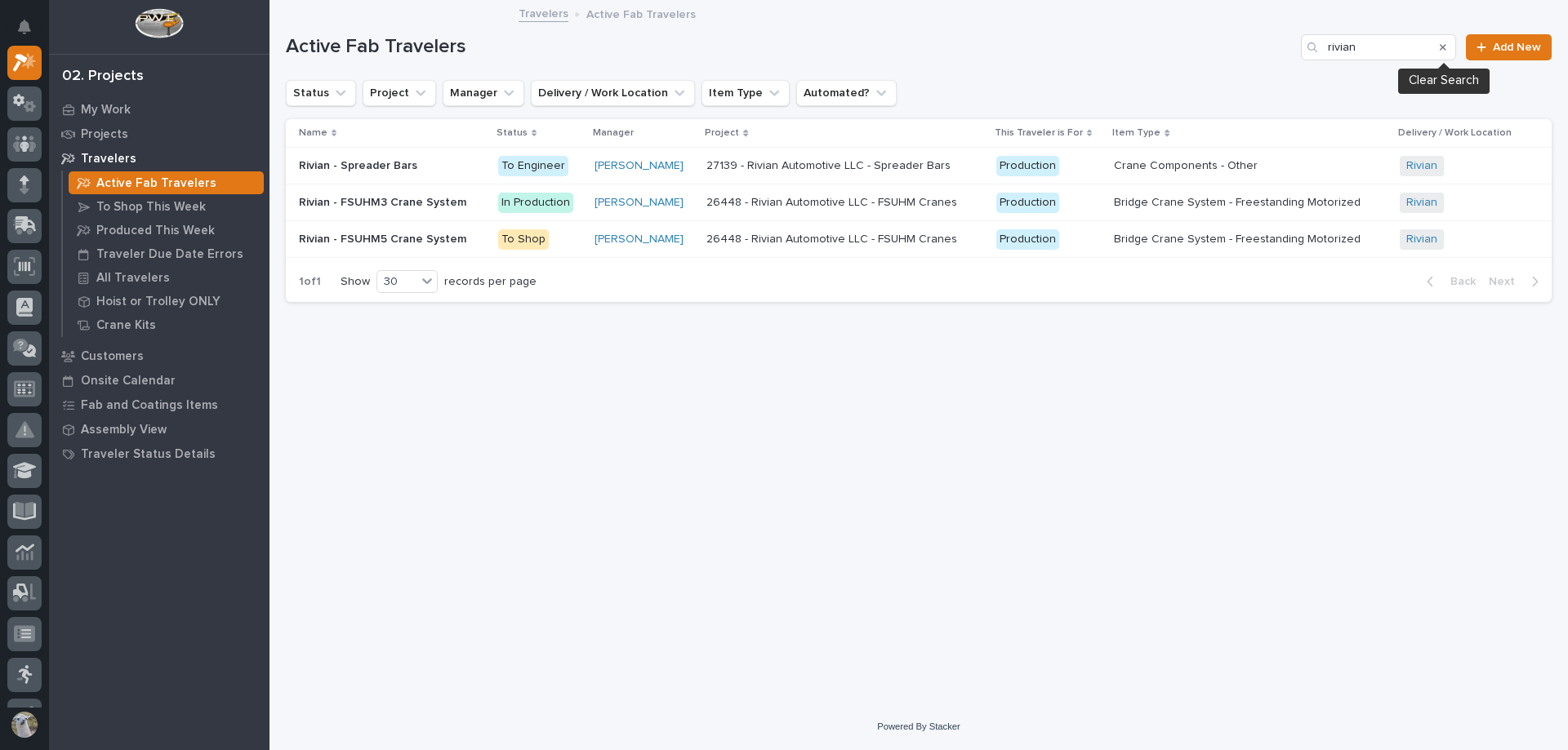
click at [1440, 52] on icon "Search" at bounding box center [1442, 47] width 6 height 10
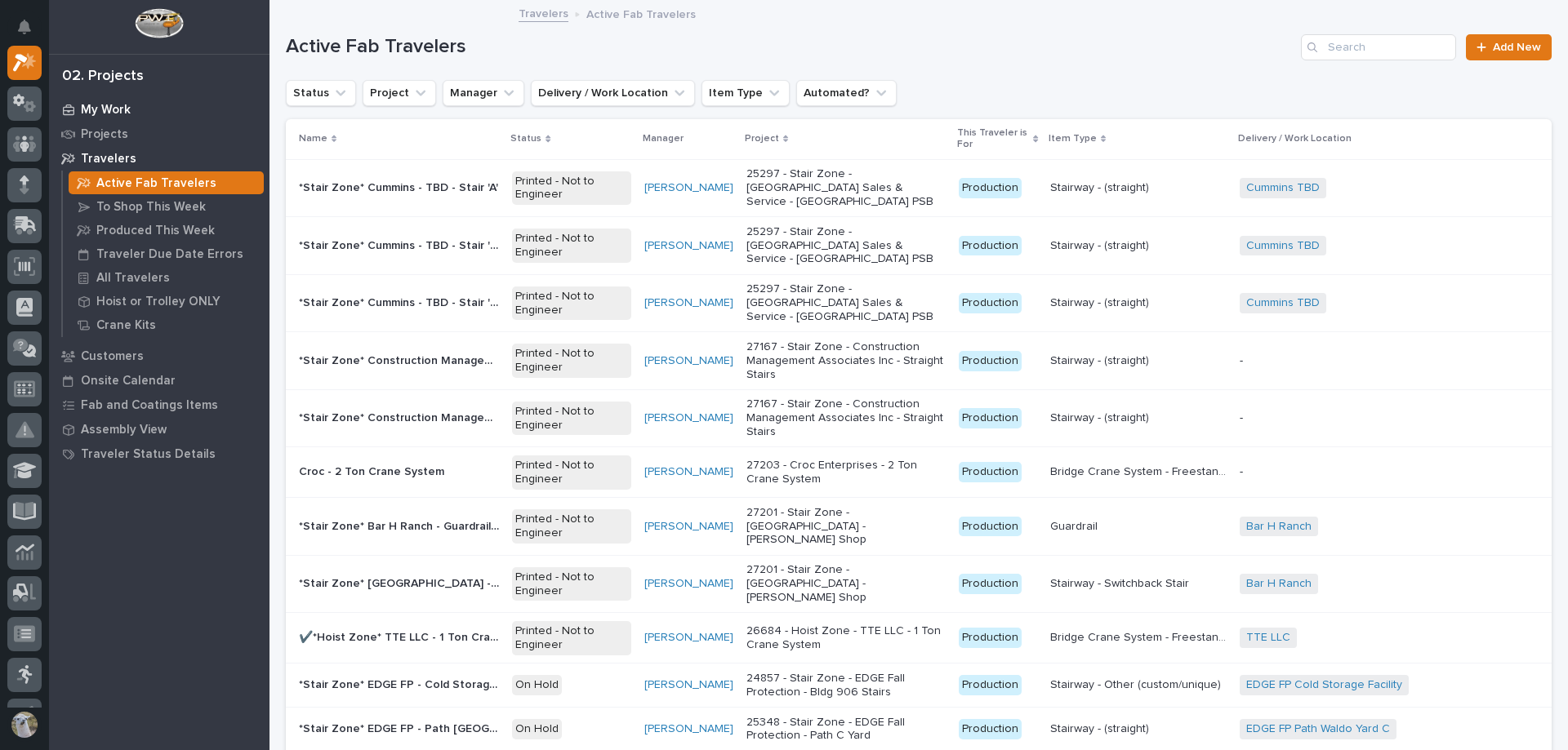
click at [87, 109] on p "My Work" at bounding box center [106, 110] width 50 height 15
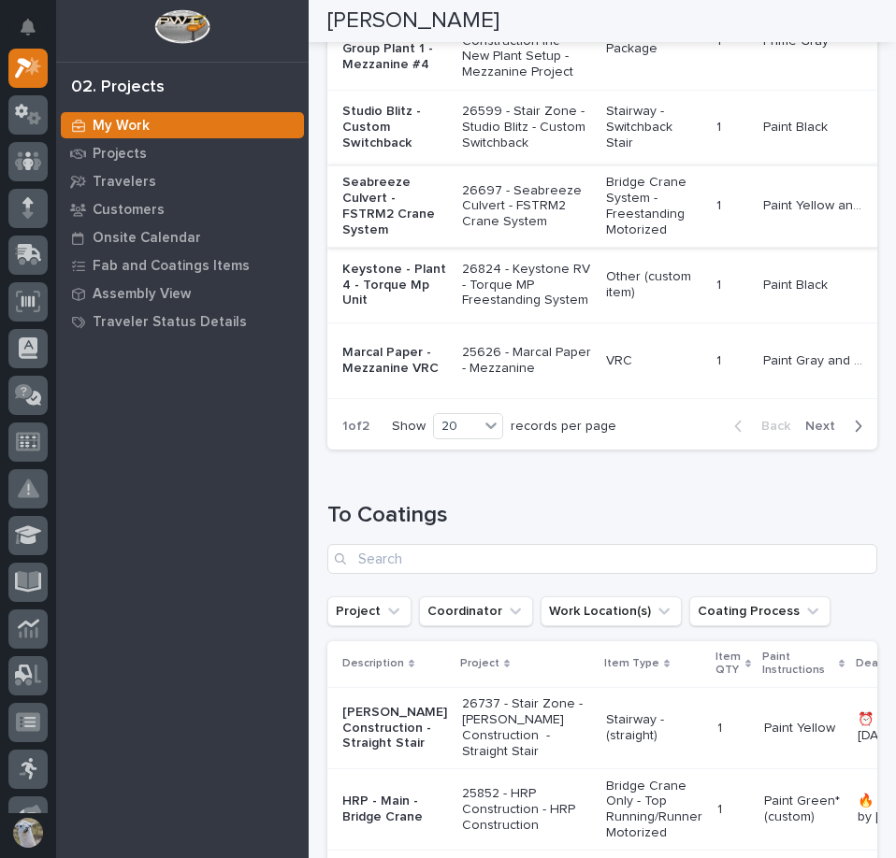
scroll to position [1496, 0]
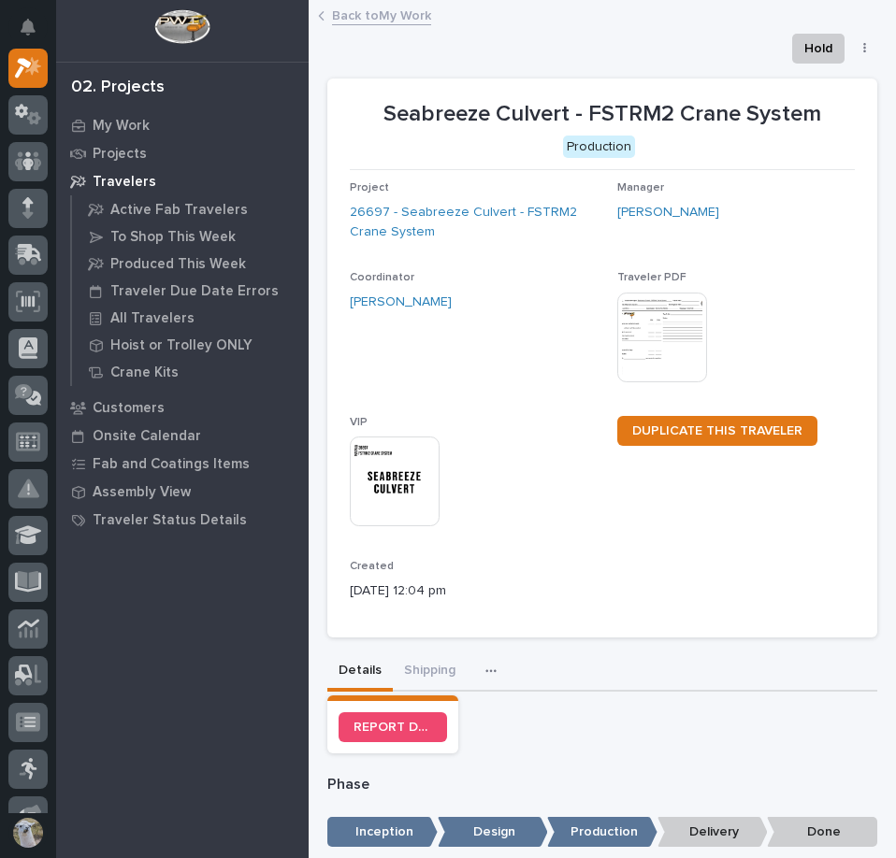
click at [393, 17] on link "Back to My Work" at bounding box center [381, 15] width 99 height 22
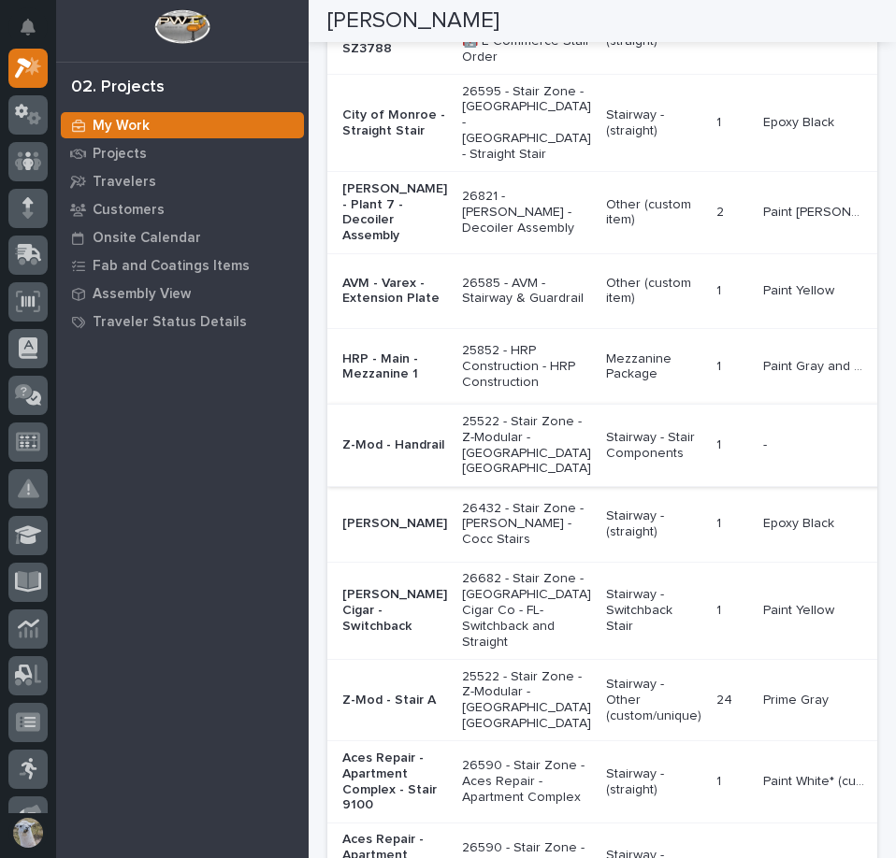
scroll to position [374, 0]
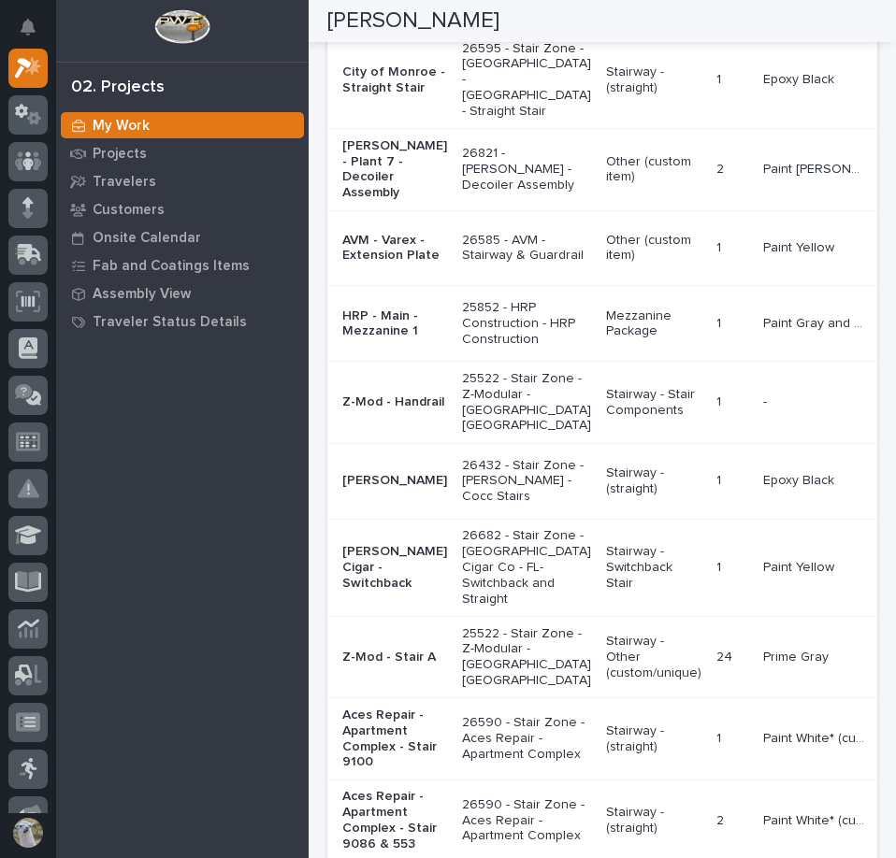
click at [348, 410] on p "Z-Mod - Handrail" at bounding box center [394, 403] width 105 height 16
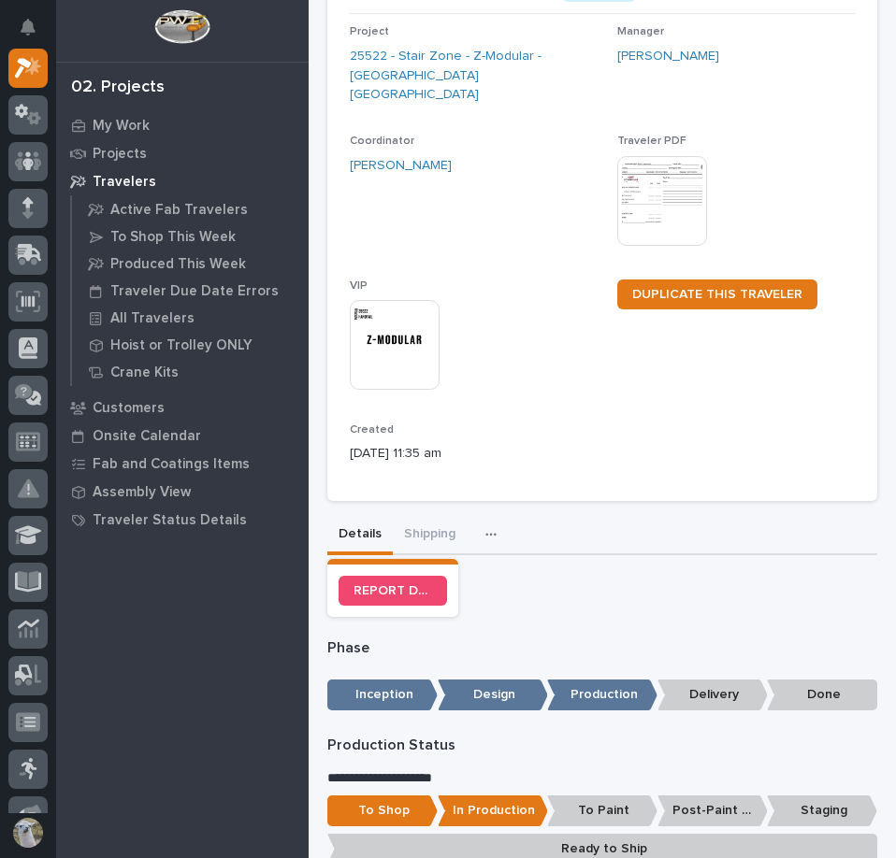
scroll to position [280, 0]
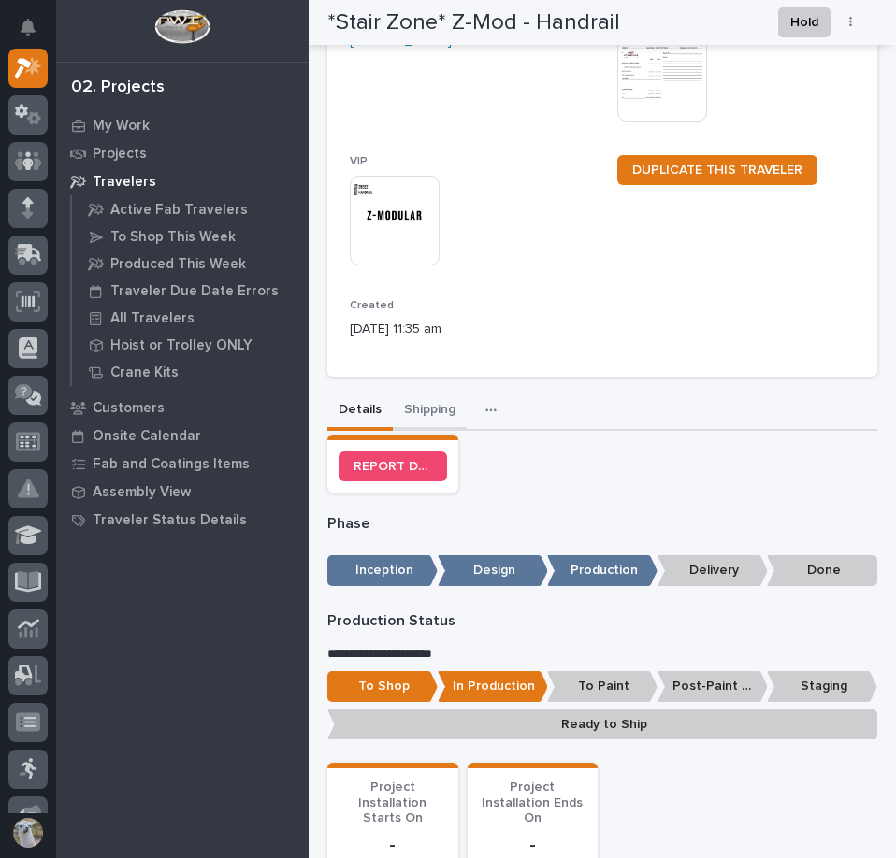
click at [436, 401] on button "Shipping" at bounding box center [430, 411] width 74 height 39
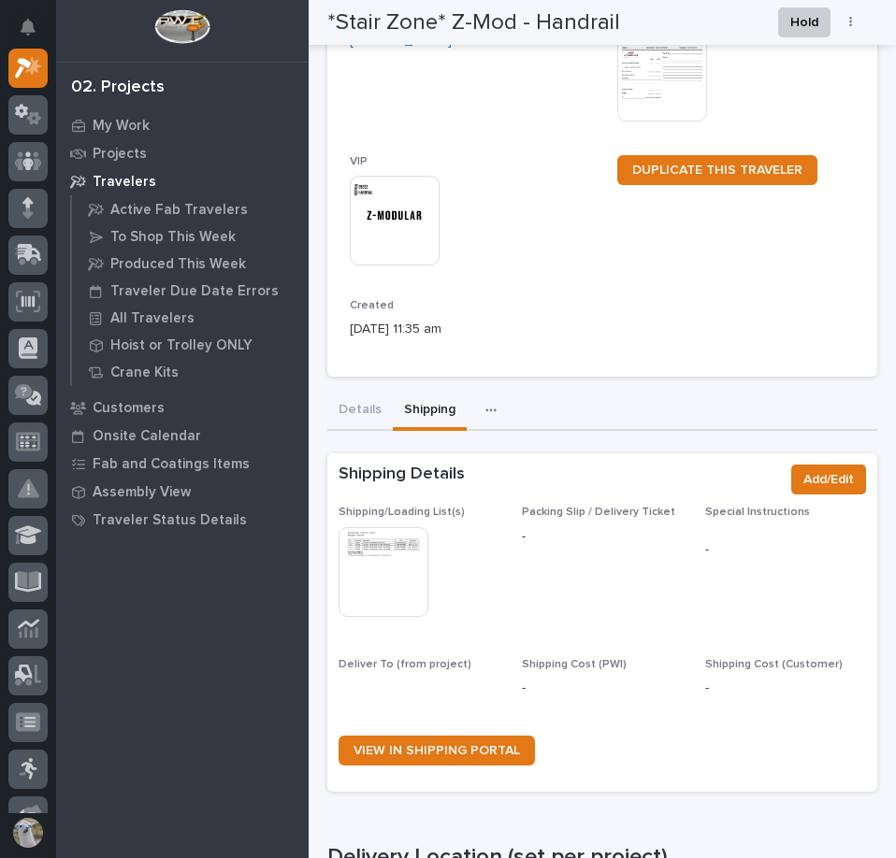
click at [397, 545] on div "Shipping/Loading List(s) This file cannot be opened Download File Packing Slip …" at bounding box center [601, 643] width 527 height 275
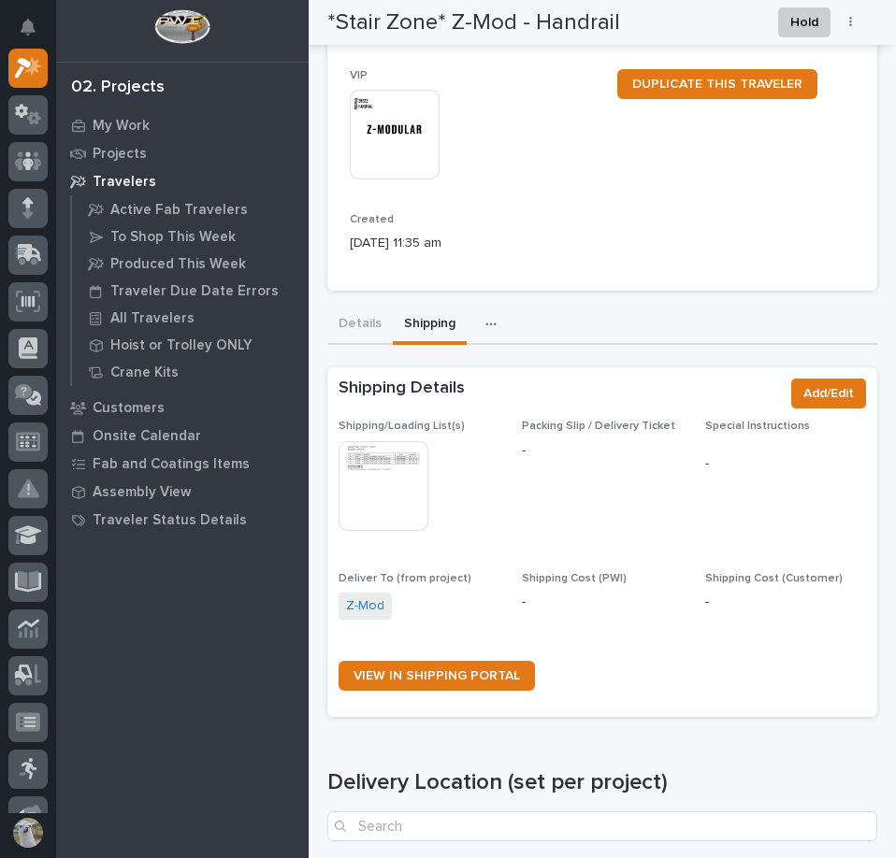
click at [369, 462] on img at bounding box center [383, 486] width 90 height 90
